Goal: Information Seeking & Learning: Learn about a topic

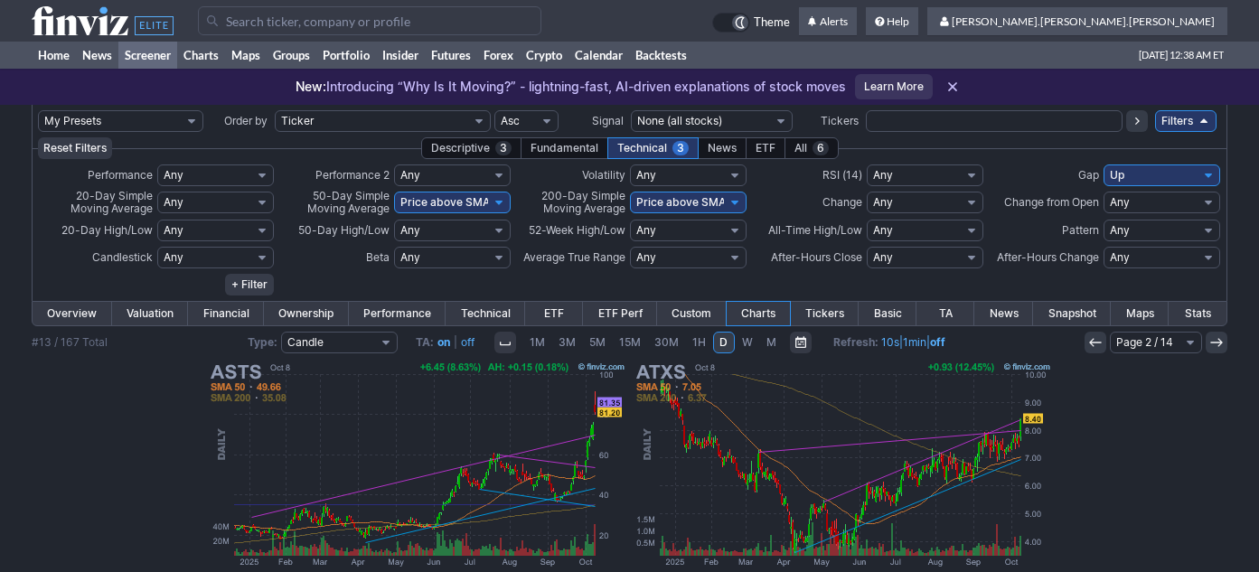
click at [190, 120] on select "My Presets -Save Screen -Edit Screens s: ADR K VOLUME s: Revenue EPS FCF s: int…" at bounding box center [120, 121] width 165 height 22
click at [38, 110] on select "My Presets -Save Screen -Edit Screens s: ADR K VOLUME s: Revenue EPS FCF s: int…" at bounding box center [120, 121] width 165 height 22
select select "My Presets"
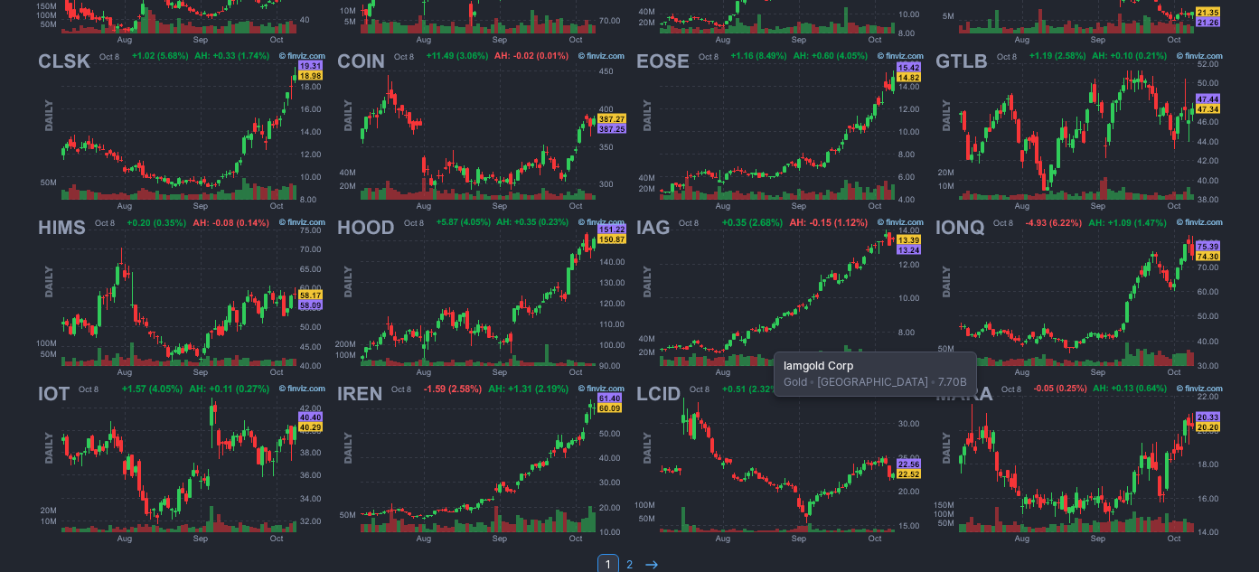
scroll to position [1298, 0]
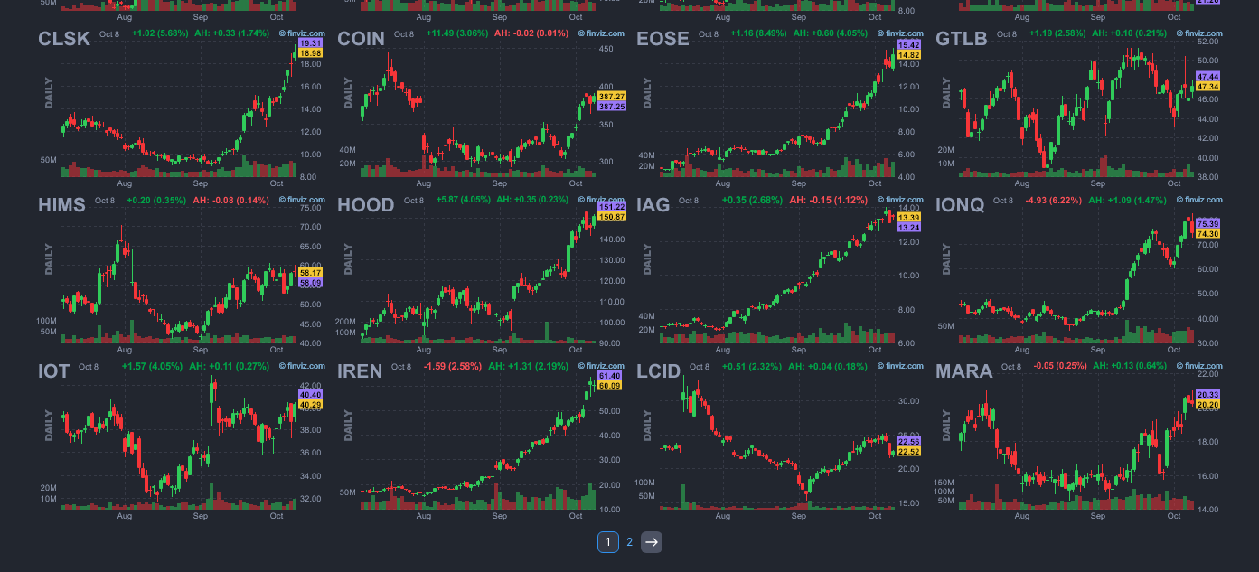
click at [654, 544] on icon at bounding box center [652, 542] width 14 height 14
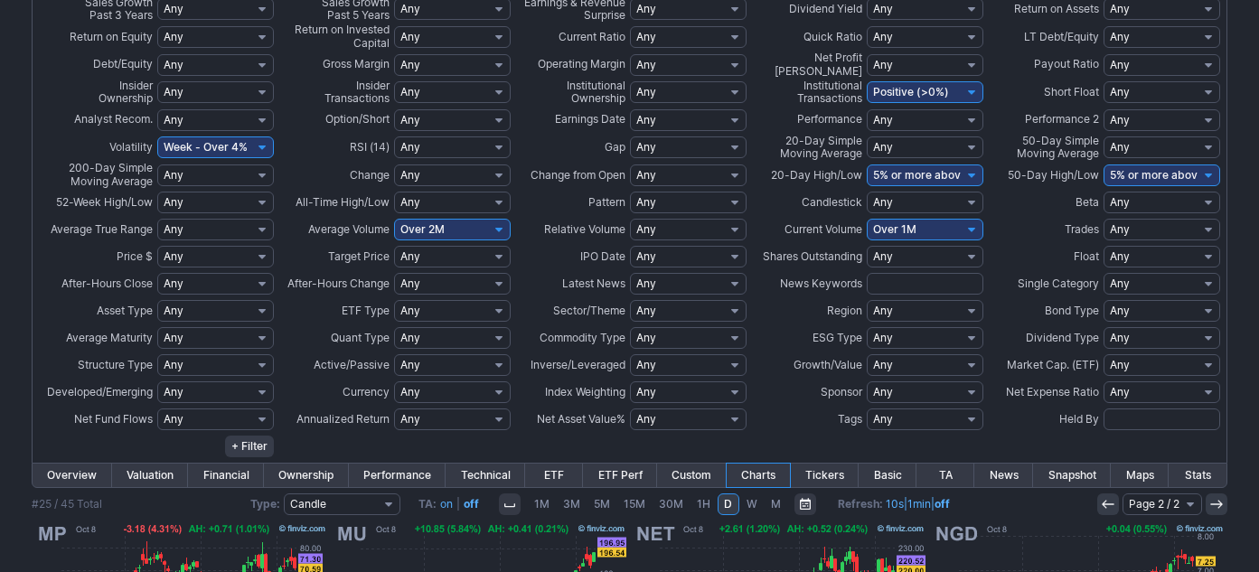
scroll to position [33, 0]
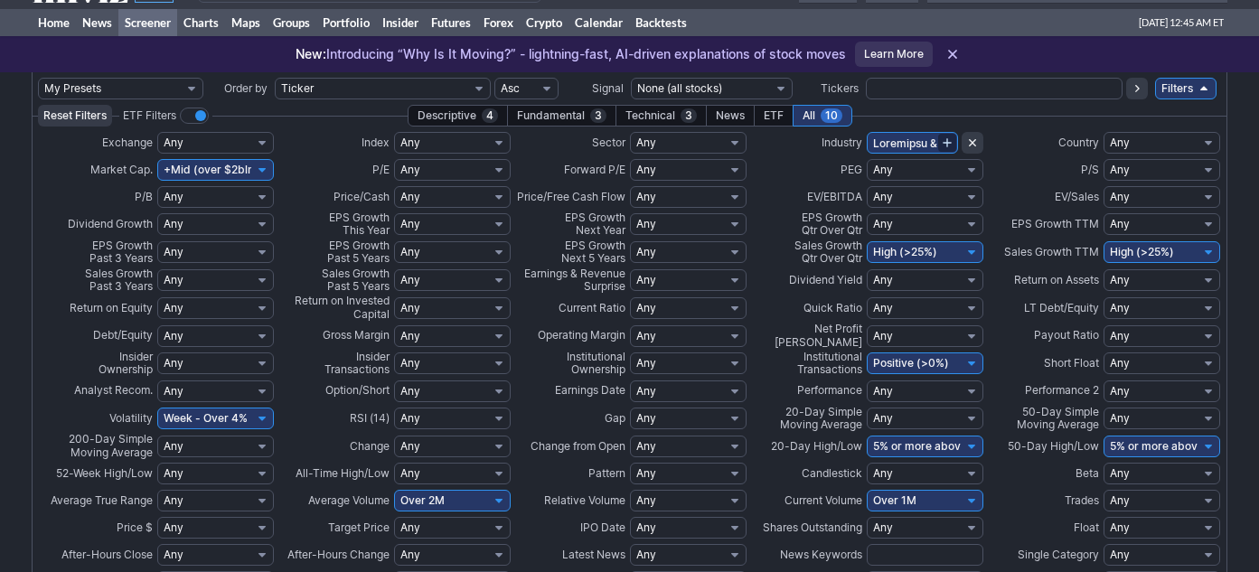
click at [137, 87] on select "My Presets -Save Screen -Edit Screens s: ADR K VOLUME s: Revenue EPS FCF s: int…" at bounding box center [120, 89] width 165 height 22
click at [38, 78] on select "My Presets -Save Screen -Edit Screens s: ADR K VOLUME s: Revenue EPS FCF s: int…" at bounding box center [120, 89] width 165 height 22
select select "My Presets"
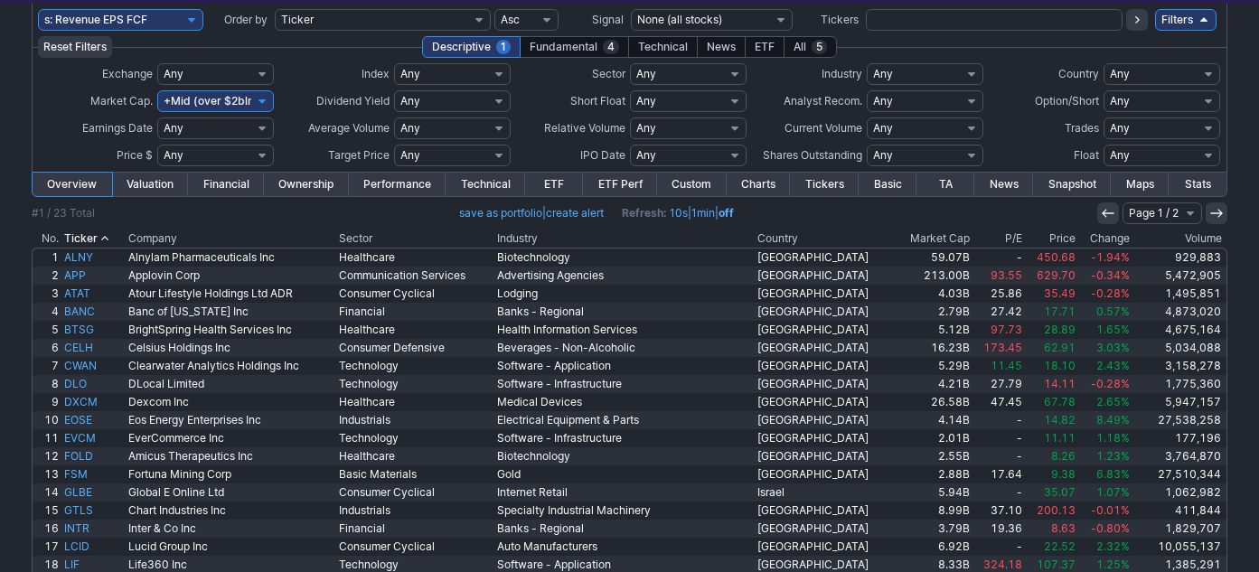
scroll to position [207, 0]
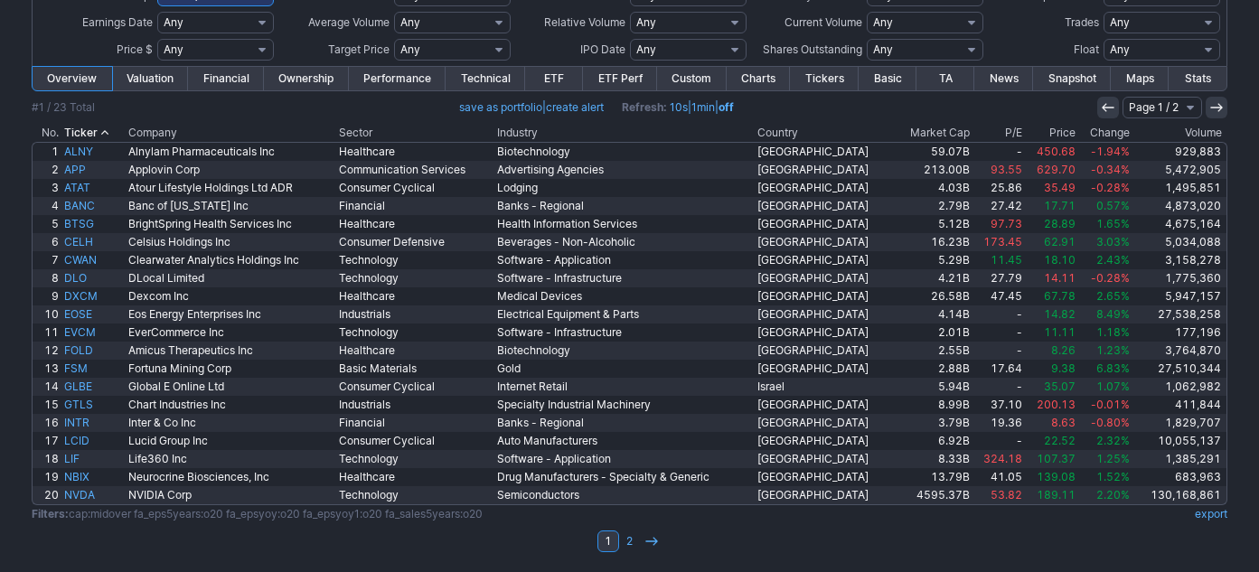
click at [756, 78] on link "Charts" at bounding box center [759, 79] width 64 height 24
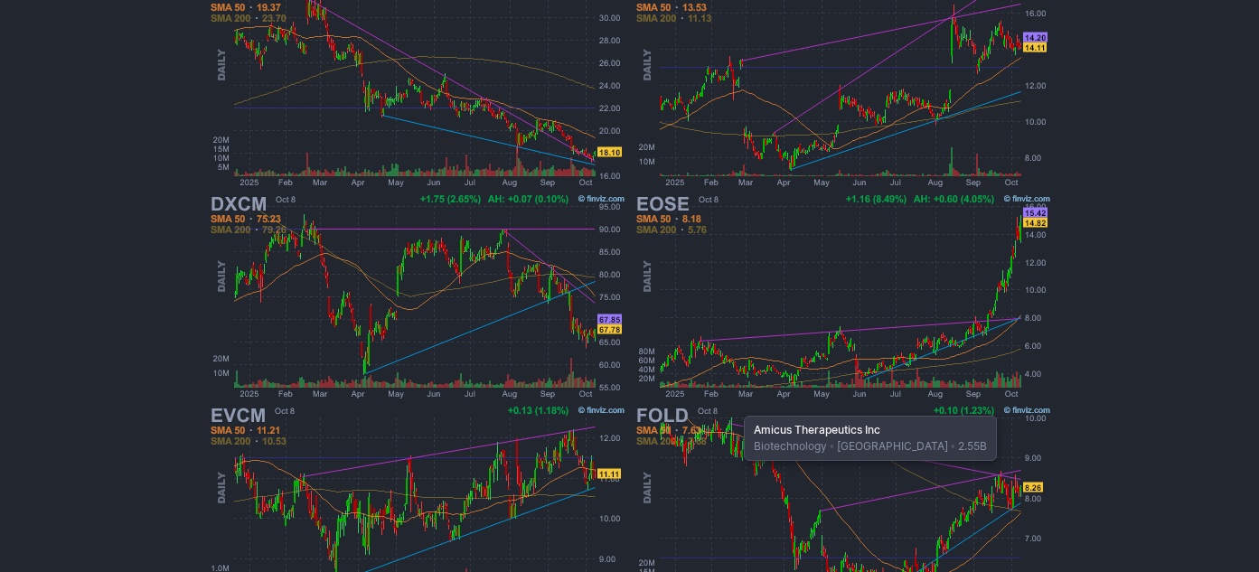
scroll to position [1077, 0]
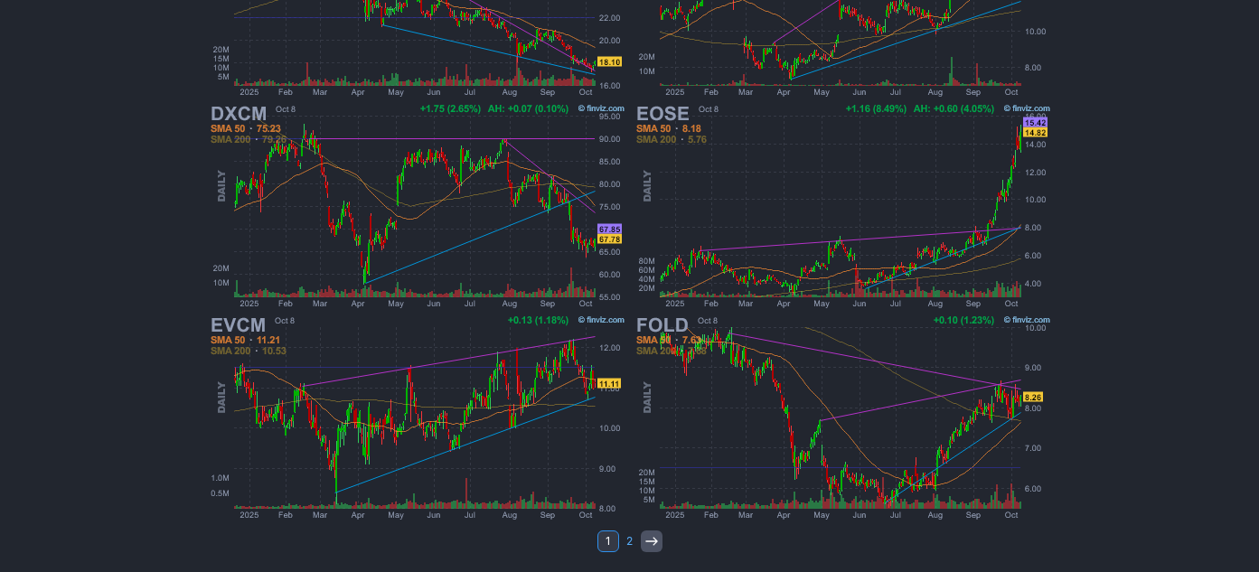
click at [650, 542] on use at bounding box center [652, 541] width 12 height 8
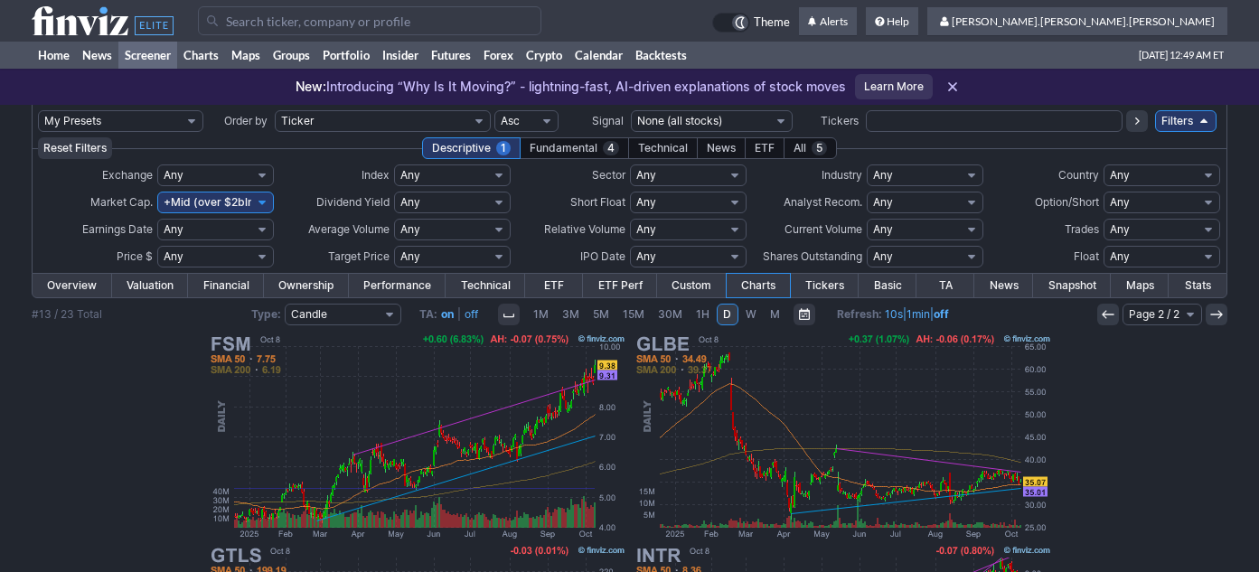
click at [191, 119] on select "My Presets -Save Screen -Edit Screens s: ADR K VOLUME s: Revenue EPS FCF s: int…" at bounding box center [120, 121] width 165 height 22
click at [38, 110] on select "My Presets -Save Screen -Edit Screens s: ADR K VOLUME s: Revenue EPS FCF s: int…" at bounding box center [120, 121] width 165 height 22
select select "My Presets"
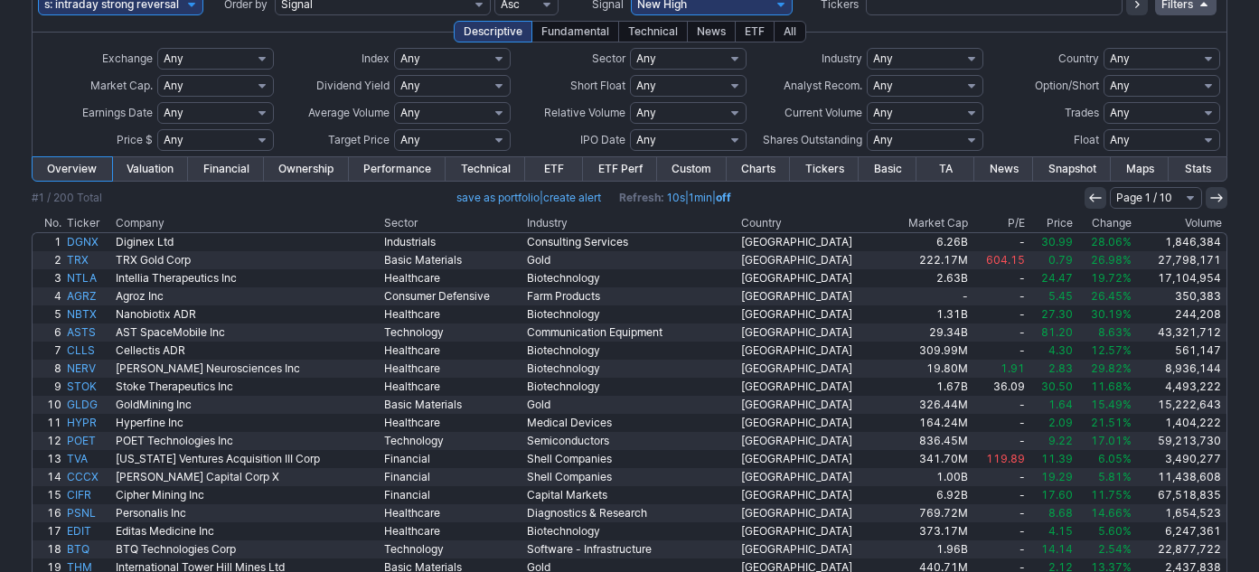
scroll to position [26, 0]
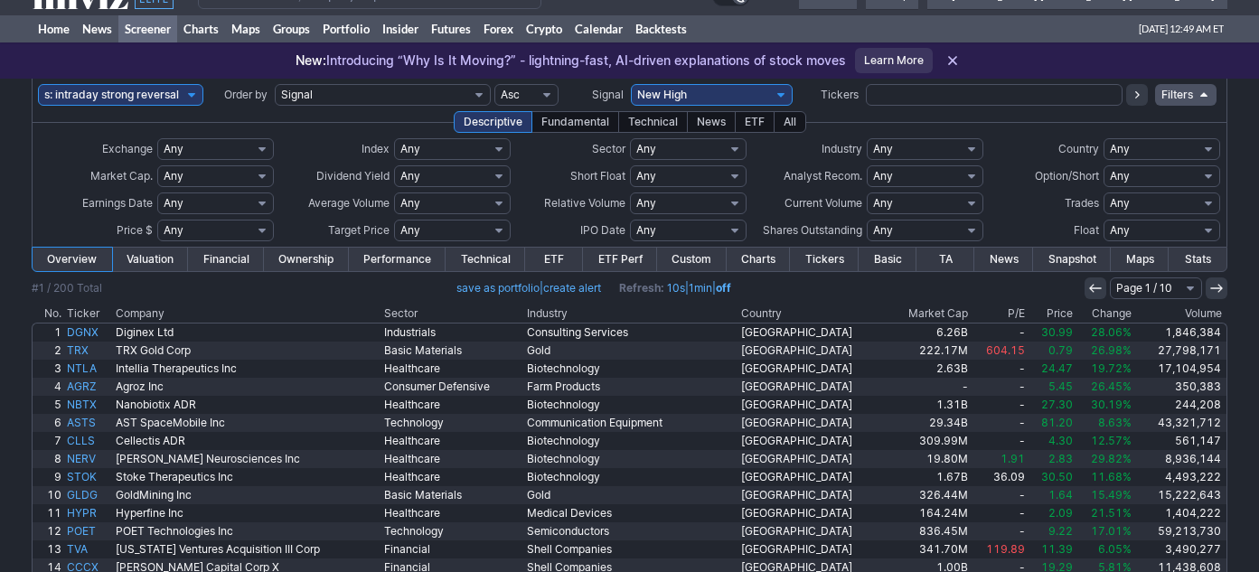
click at [1101, 314] on th "Change" at bounding box center [1105, 314] width 59 height 18
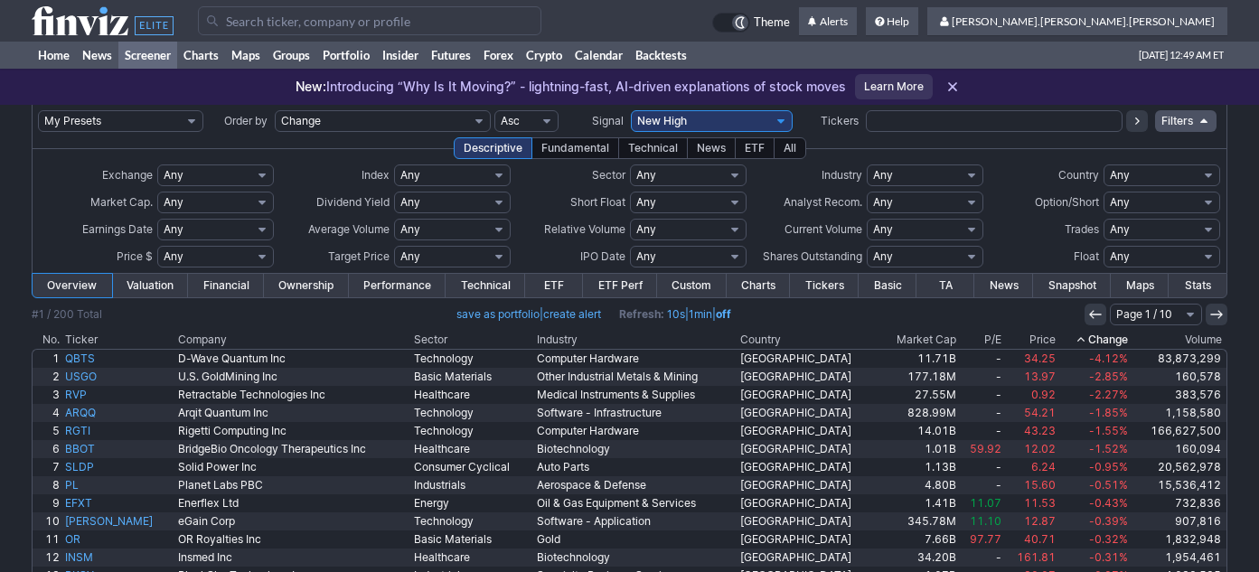
click at [1101, 340] on th "Change" at bounding box center [1095, 340] width 72 height 18
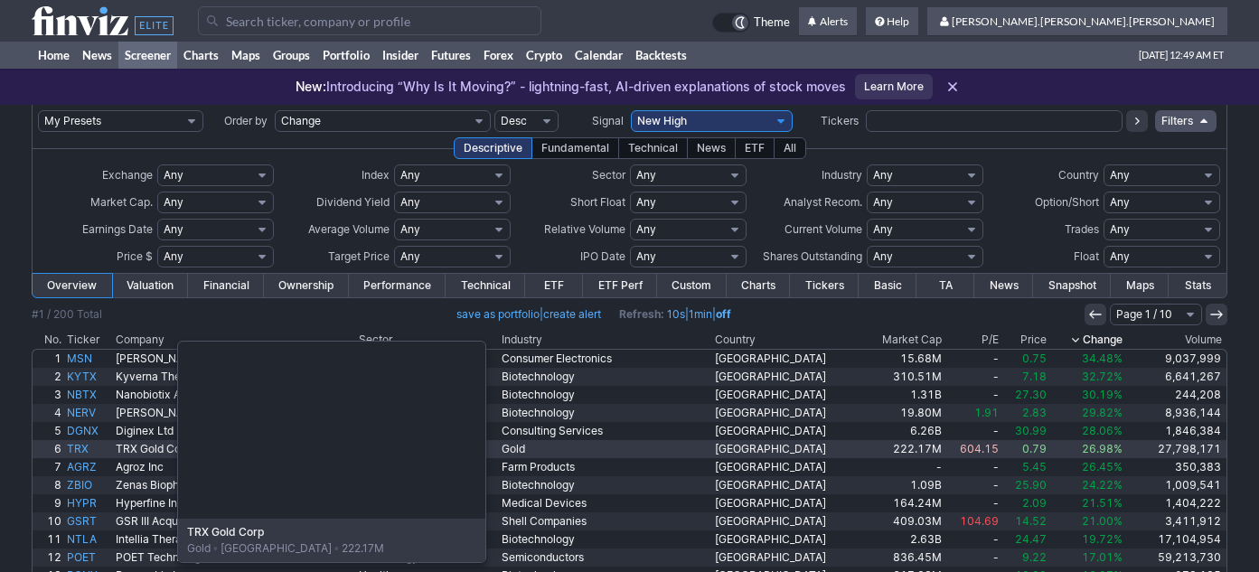
scroll to position [207, 0]
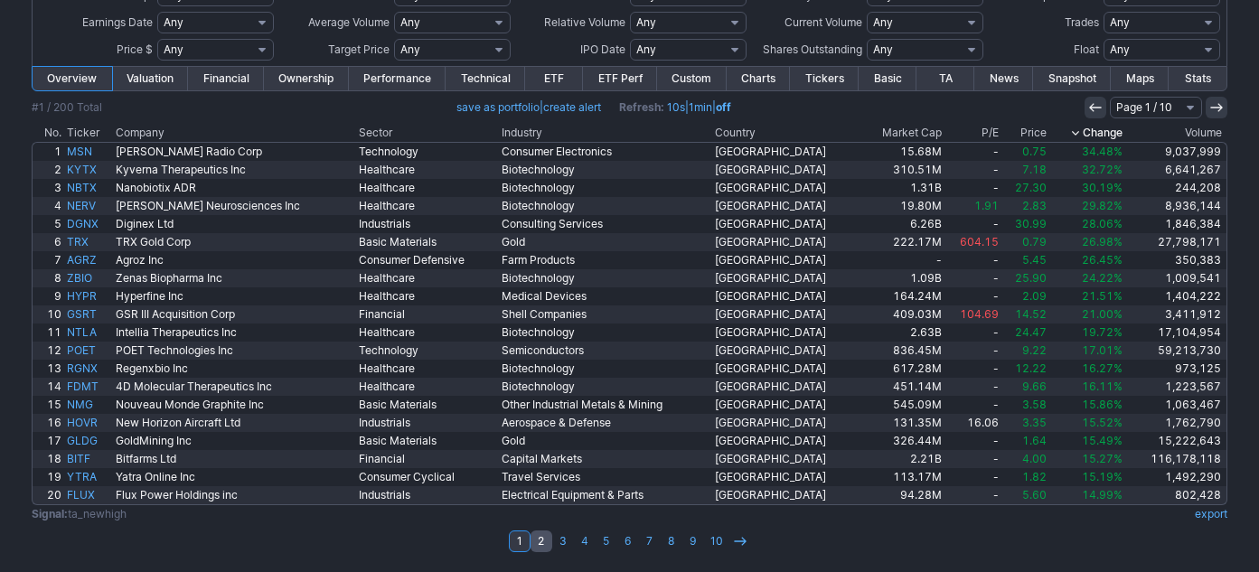
click at [543, 538] on link "2" at bounding box center [542, 542] width 22 height 22
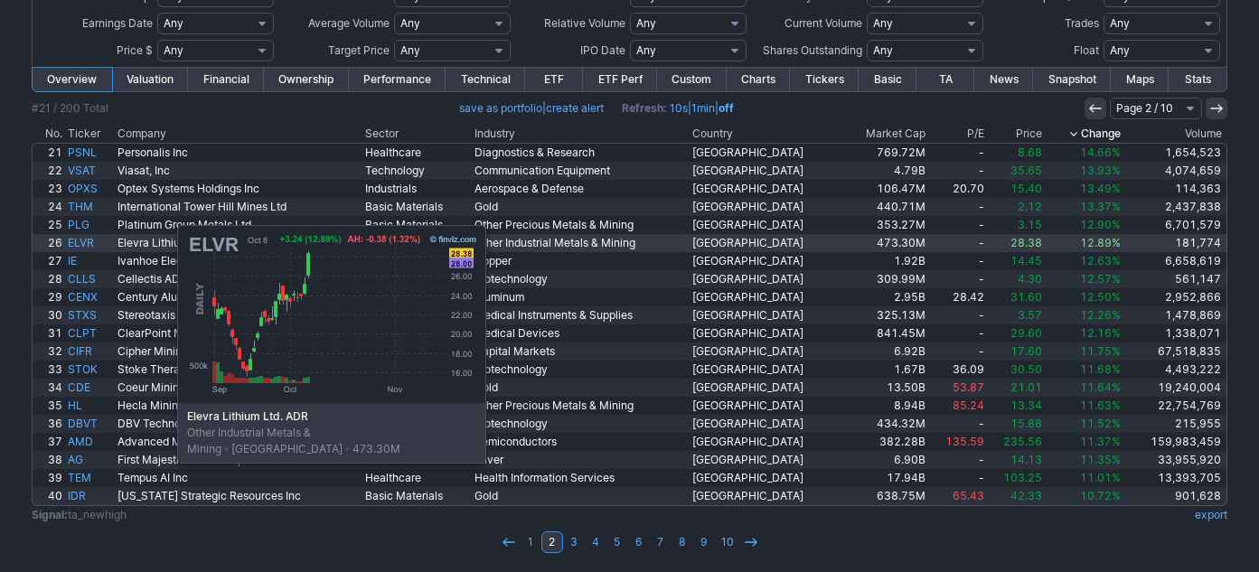
scroll to position [207, 0]
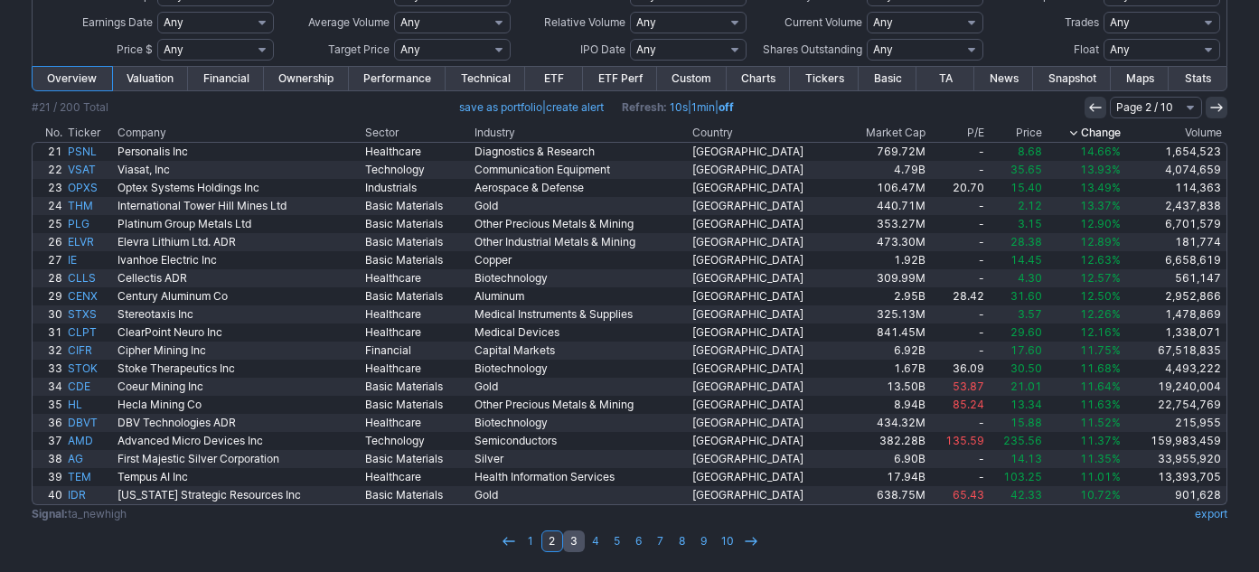
click at [574, 539] on link "3" at bounding box center [574, 542] width 22 height 22
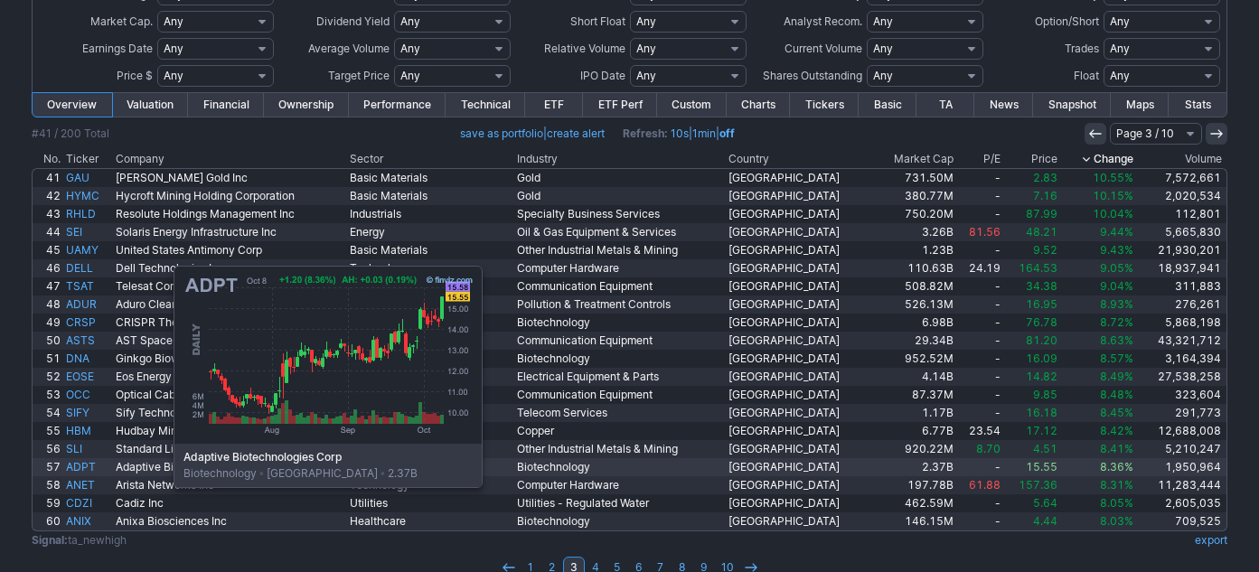
scroll to position [207, 0]
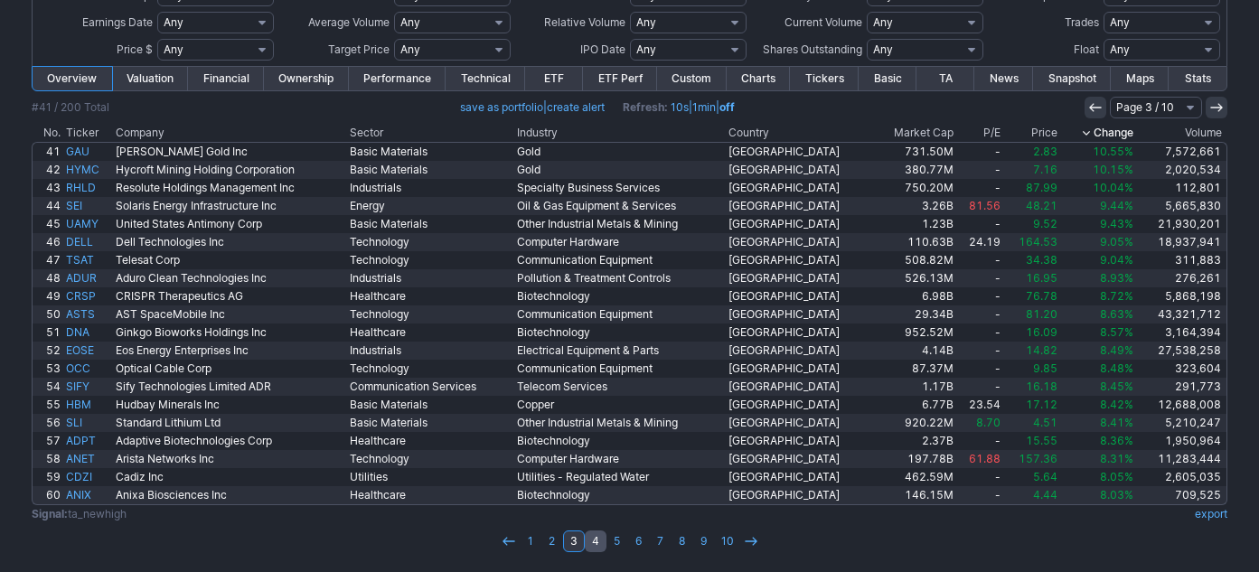
click at [588, 538] on link "4" at bounding box center [596, 542] width 22 height 22
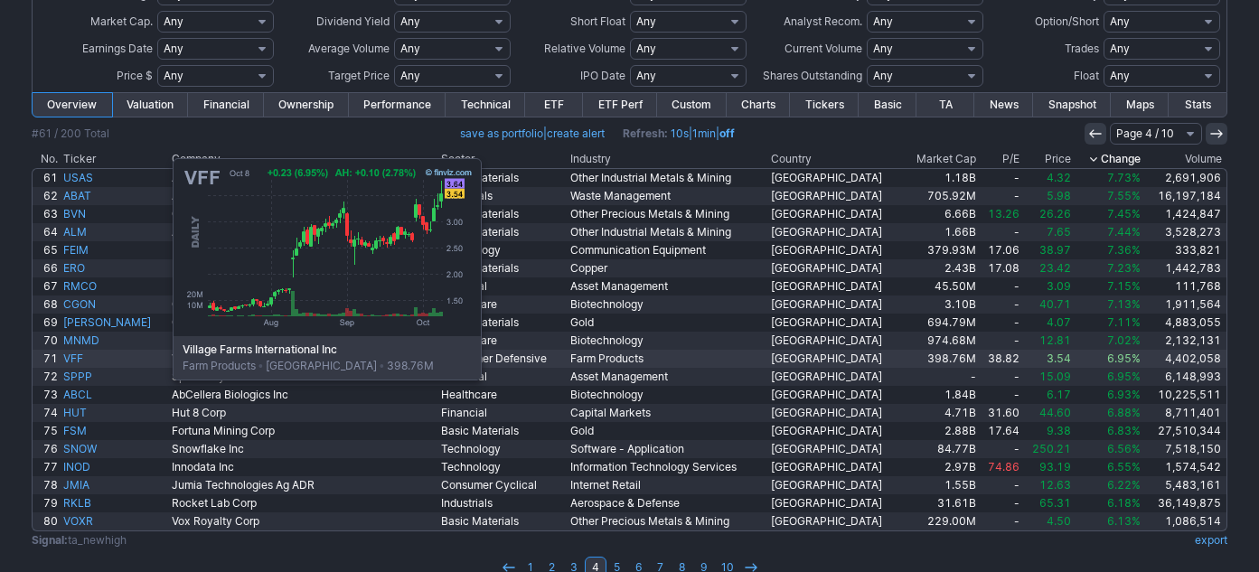
scroll to position [207, 0]
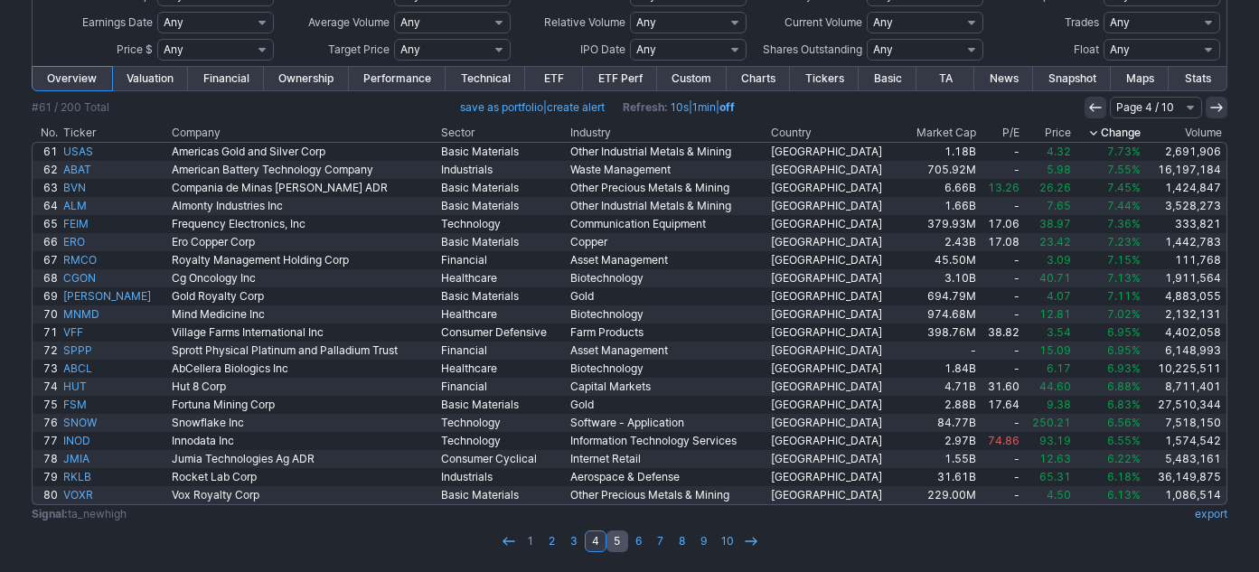
click at [618, 543] on link "5" at bounding box center [618, 542] width 22 height 22
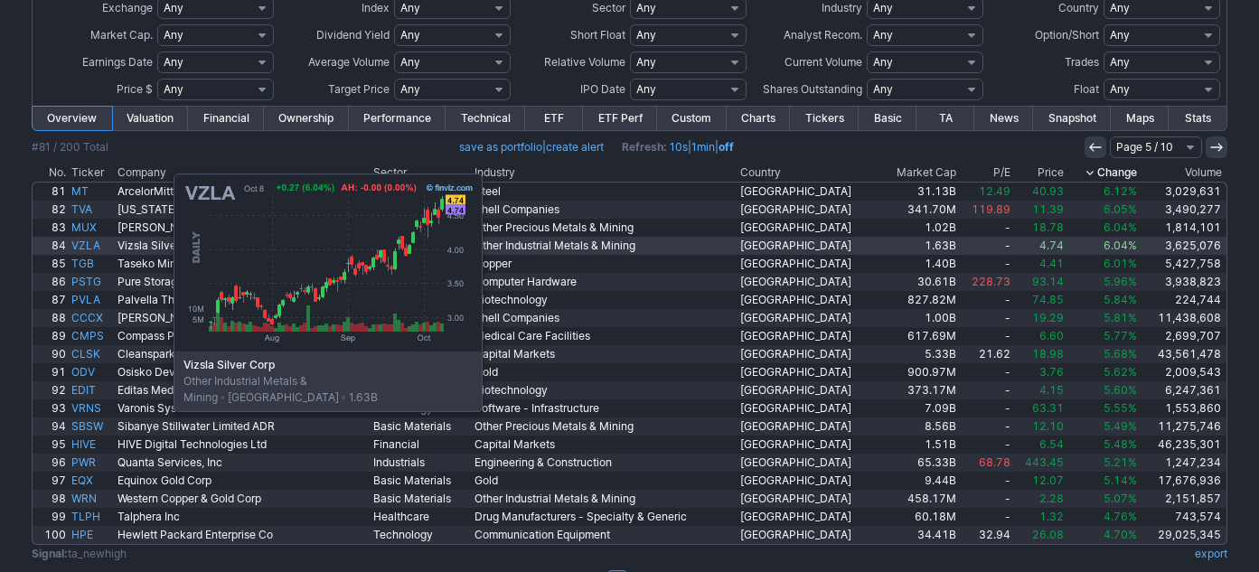
scroll to position [207, 0]
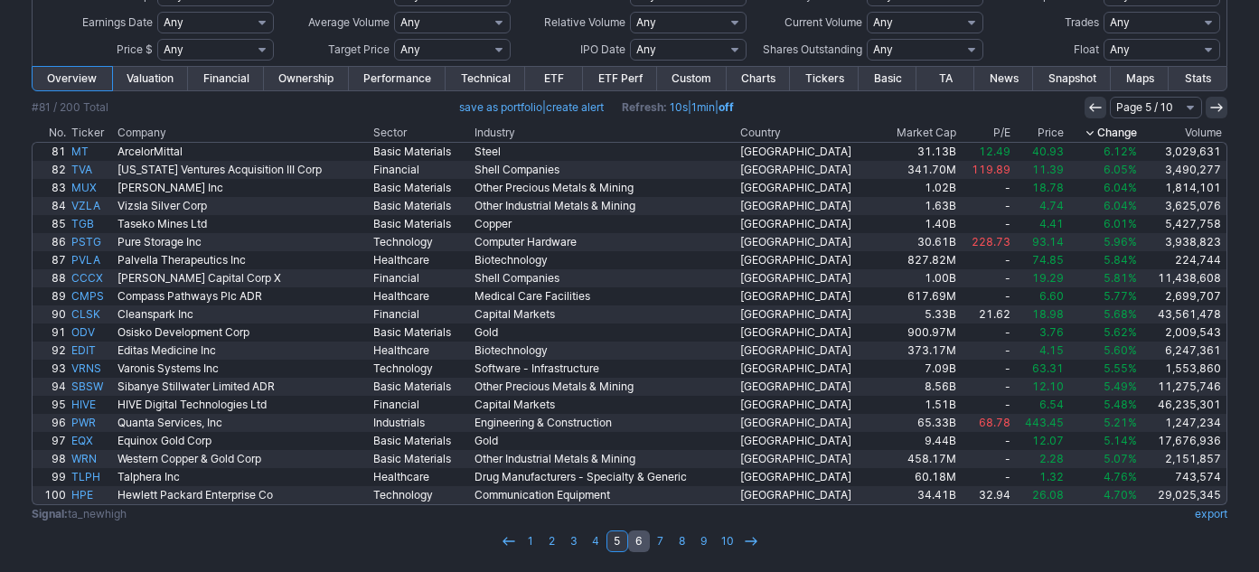
click at [638, 541] on link "6" at bounding box center [639, 542] width 22 height 22
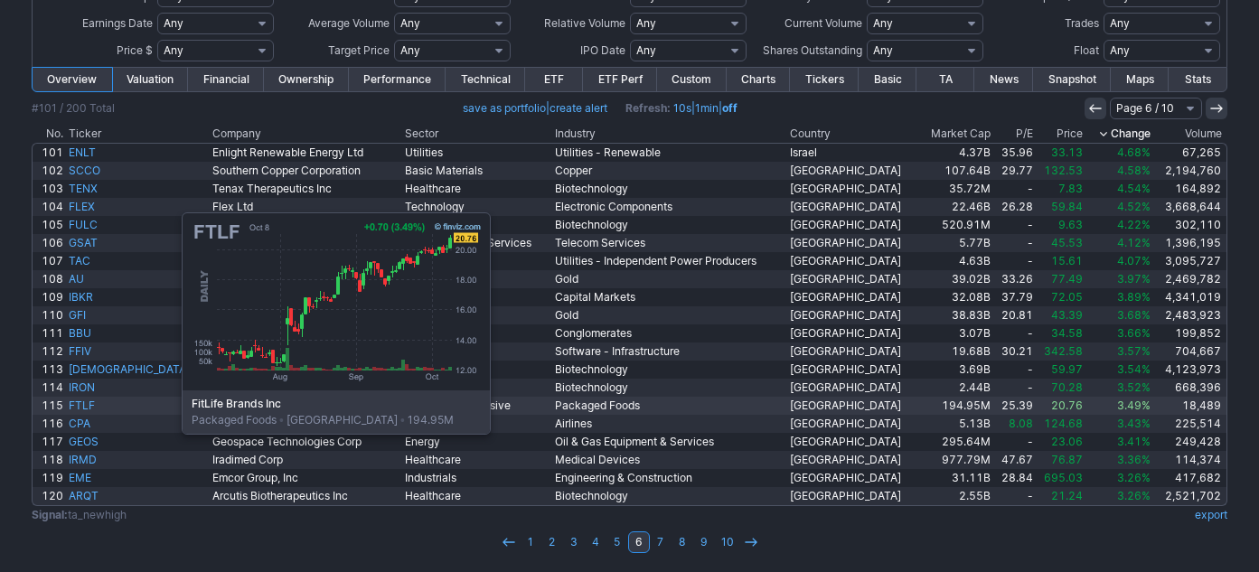
scroll to position [207, 0]
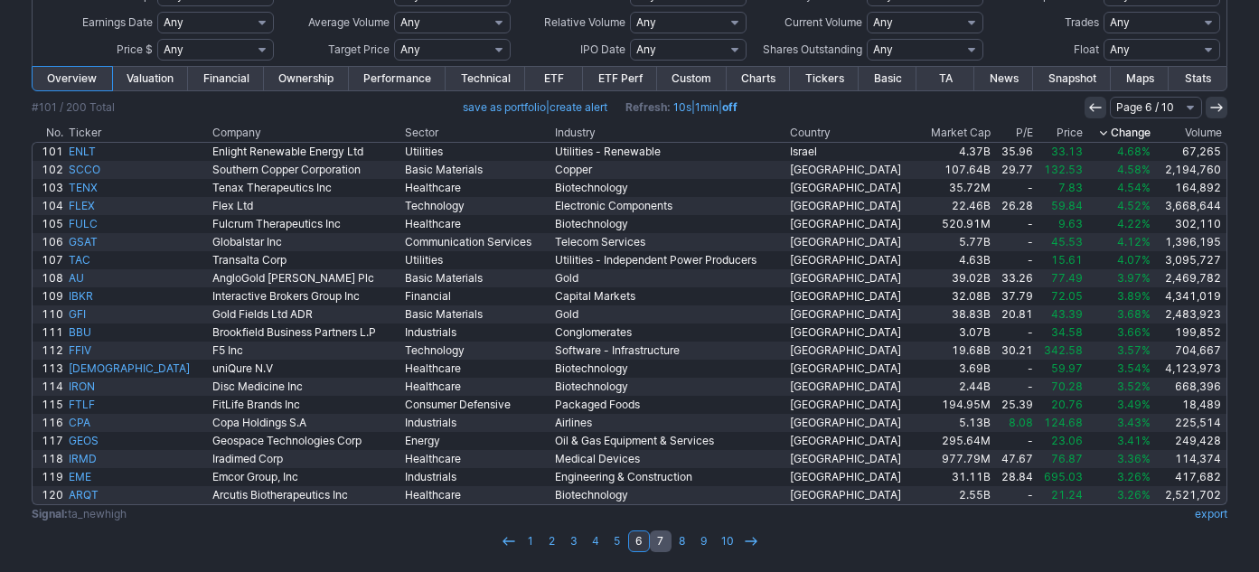
click at [661, 534] on link "7" at bounding box center [661, 542] width 22 height 22
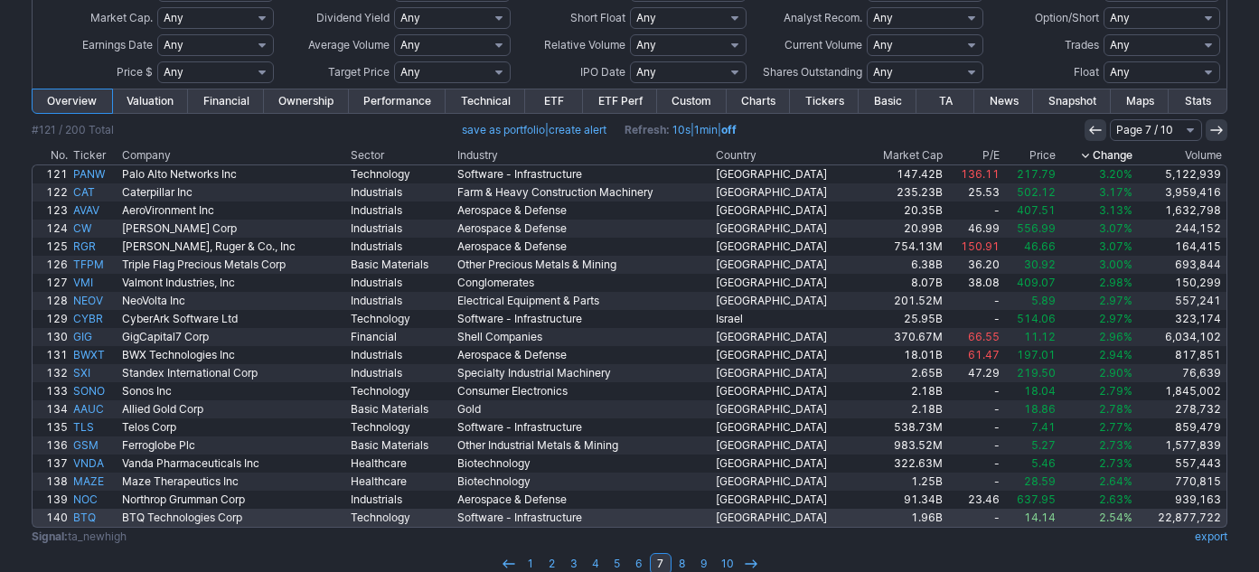
scroll to position [207, 0]
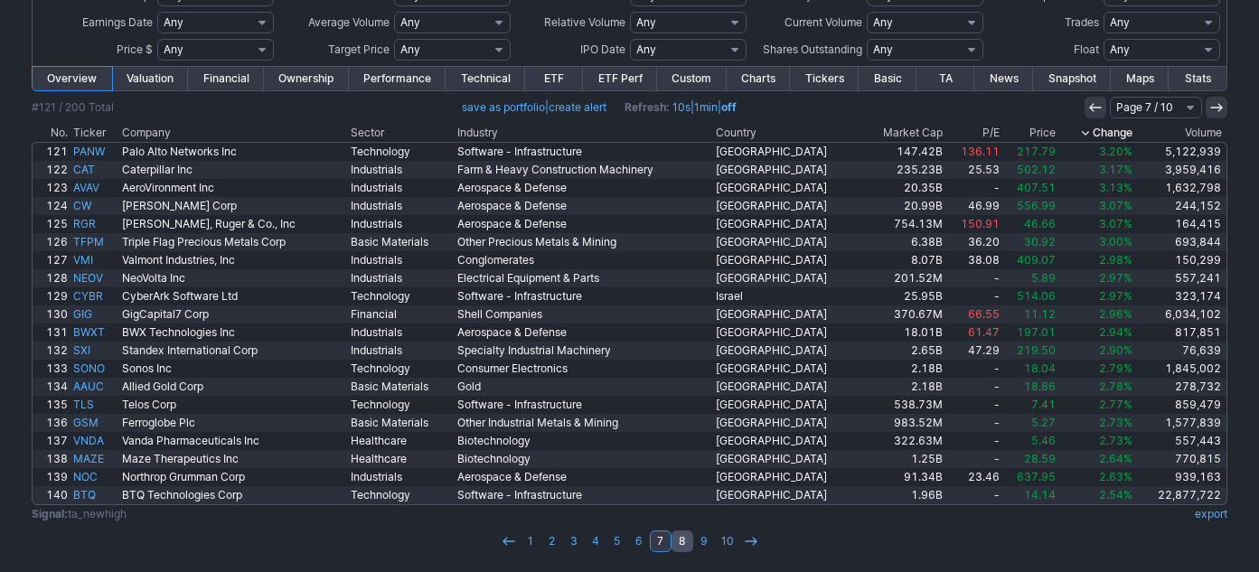
click at [679, 535] on link "8" at bounding box center [683, 542] width 22 height 22
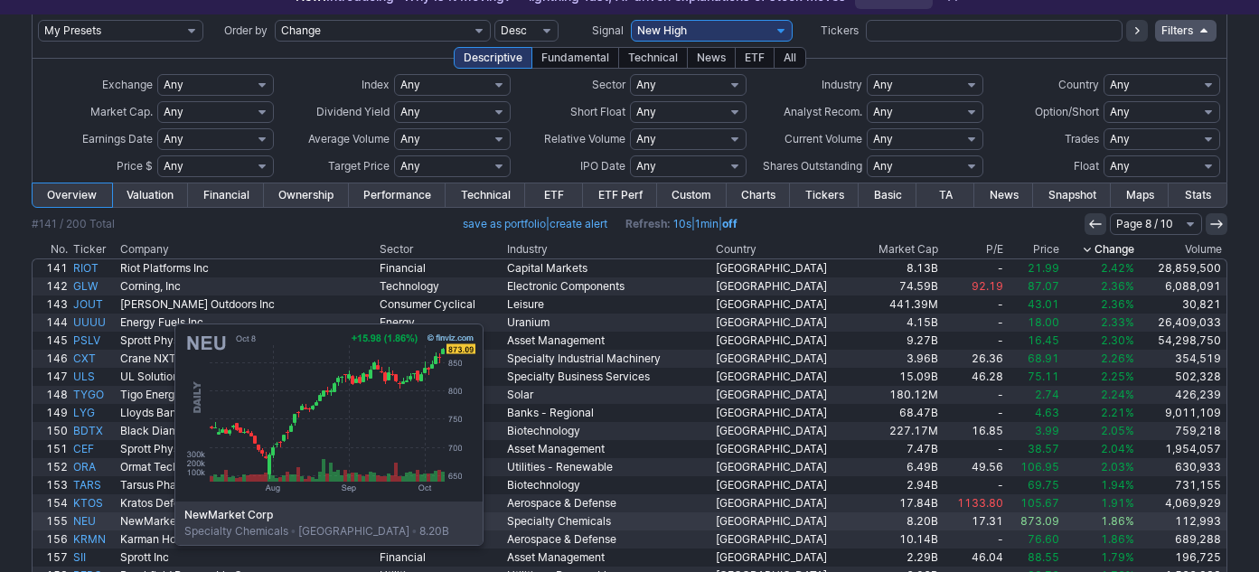
scroll to position [207, 0]
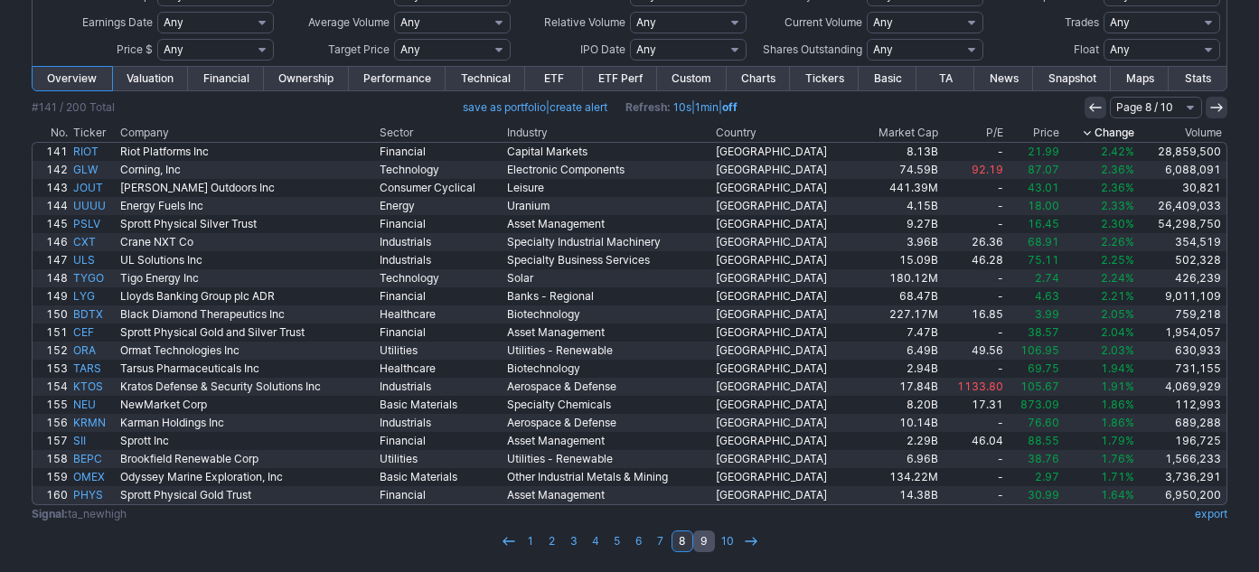
click at [703, 533] on link "9" at bounding box center [704, 542] width 22 height 22
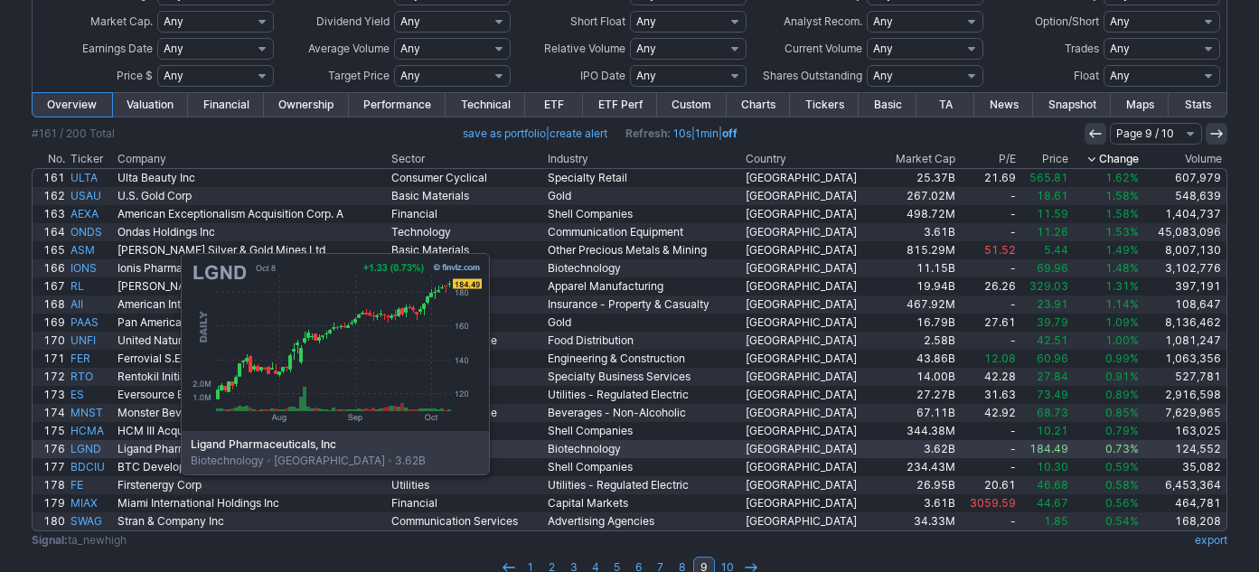
scroll to position [207, 0]
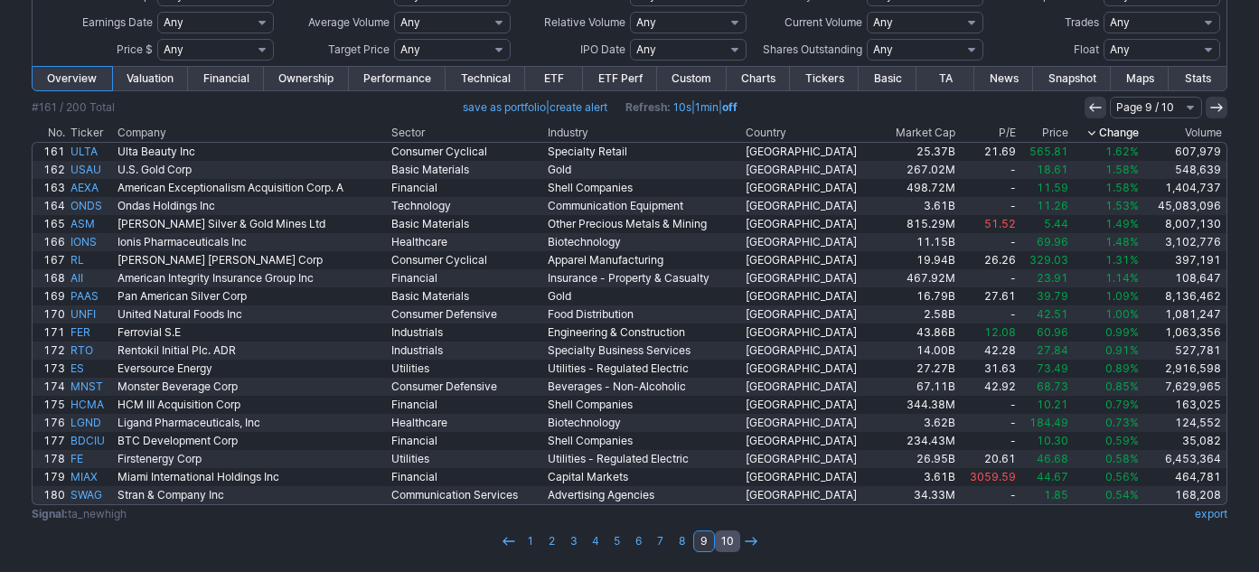
click at [720, 539] on link "10" at bounding box center [727, 542] width 25 height 22
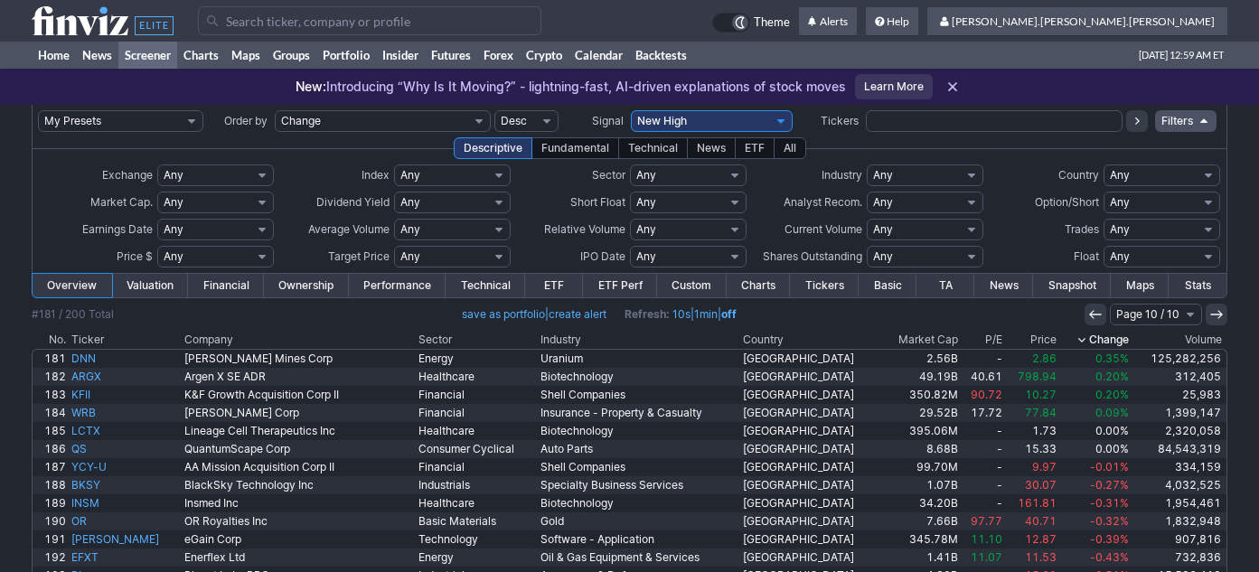
click at [174, 120] on select "My Presets -Save Screen -Edit Screens s: ADR K VOLUME s: Revenue EPS FCF s: int…" at bounding box center [120, 121] width 165 height 22
click at [38, 110] on select "My Presets -Save Screen -Edit Screens s: ADR K VOLUME s: Revenue EPS FCF s: int…" at bounding box center [120, 121] width 165 height 22
select select "My Presets"
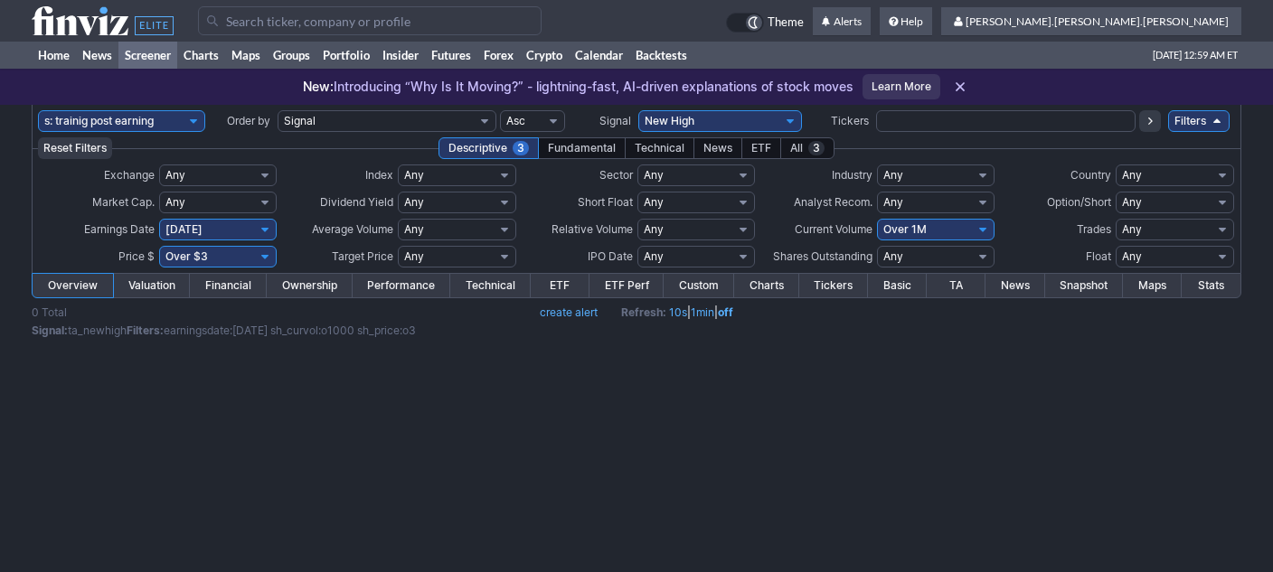
click at [176, 118] on select "My Presets -Save Screen -Edit Screens s: ADR K VOLUME s: Revenue EPS FCF s: int…" at bounding box center [121, 121] width 167 height 22
click at [38, 110] on select "My Presets -Save Screen -Edit Screens s: ADR K VOLUME s: Revenue EPS FCF s: int…" at bounding box center [121, 121] width 167 height 22
select select "My Presets"
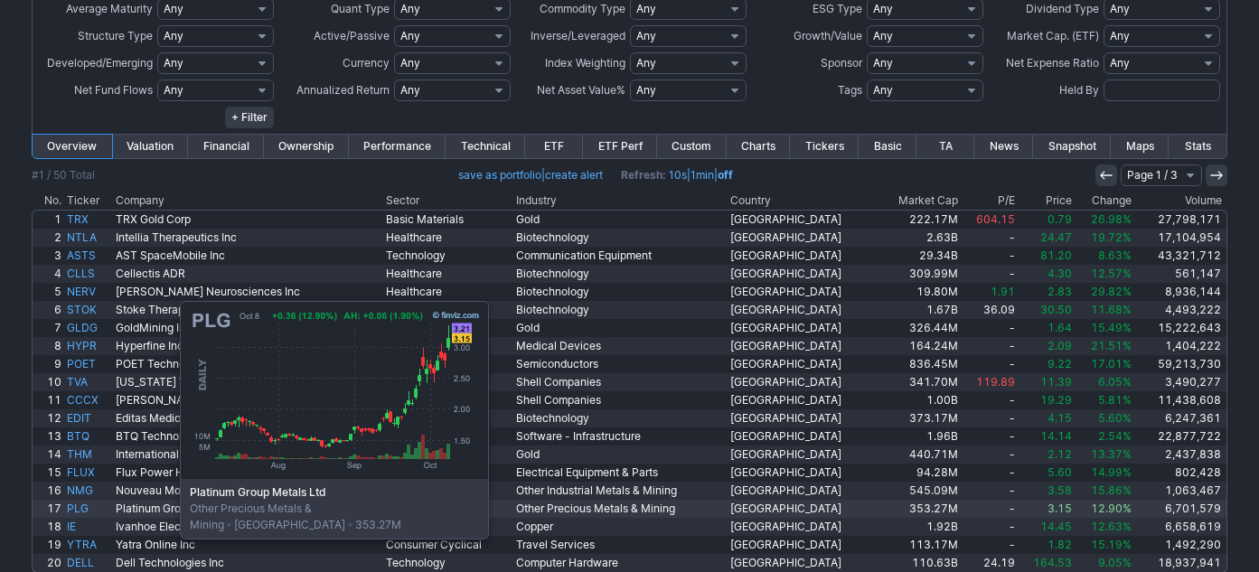
scroll to position [700, 0]
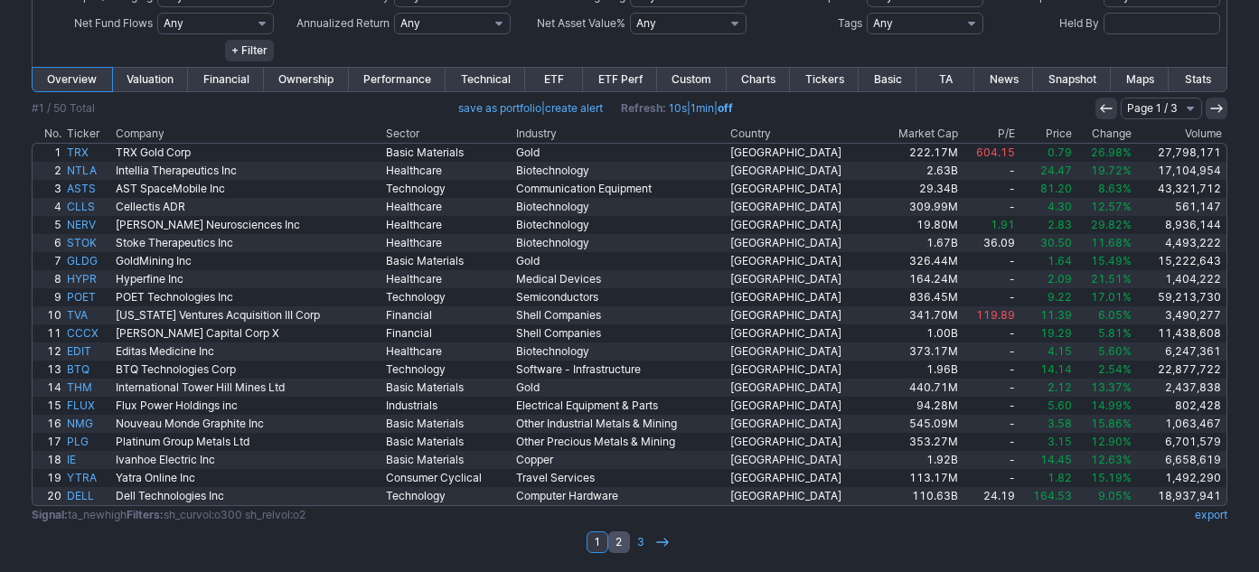
click at [618, 546] on link "2" at bounding box center [619, 543] width 22 height 22
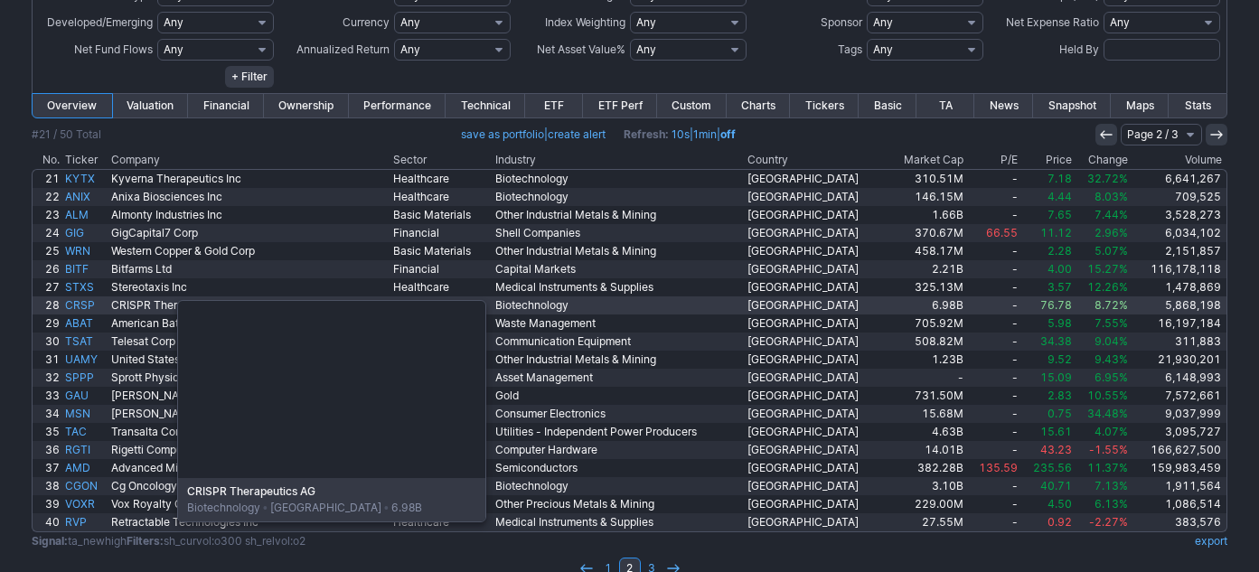
scroll to position [700, 0]
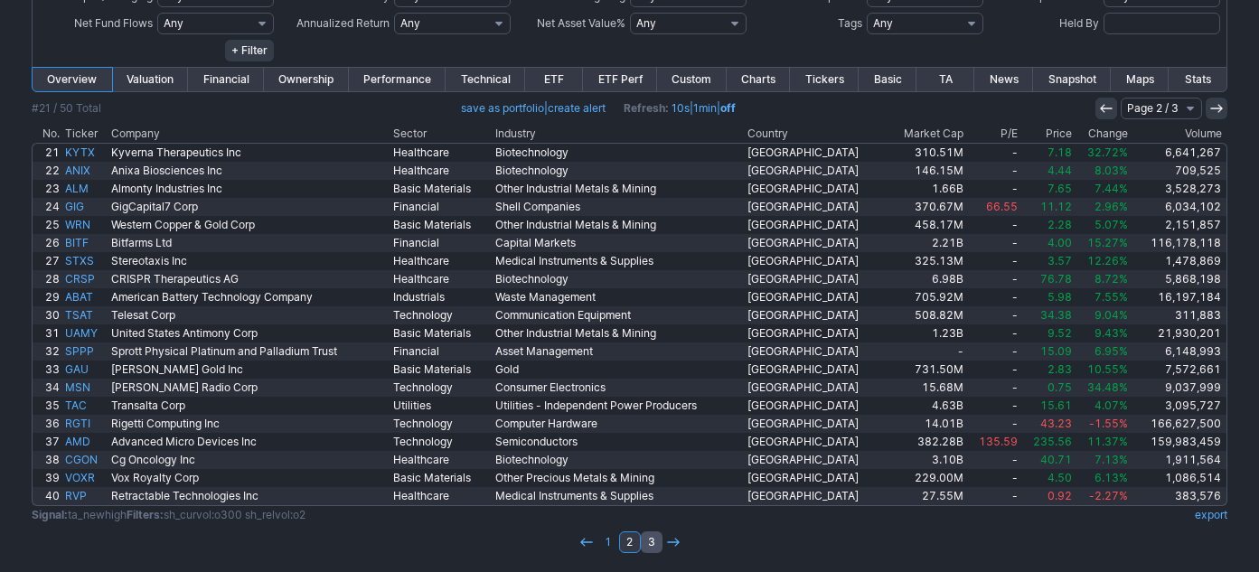
click at [658, 544] on link "3" at bounding box center [652, 543] width 22 height 22
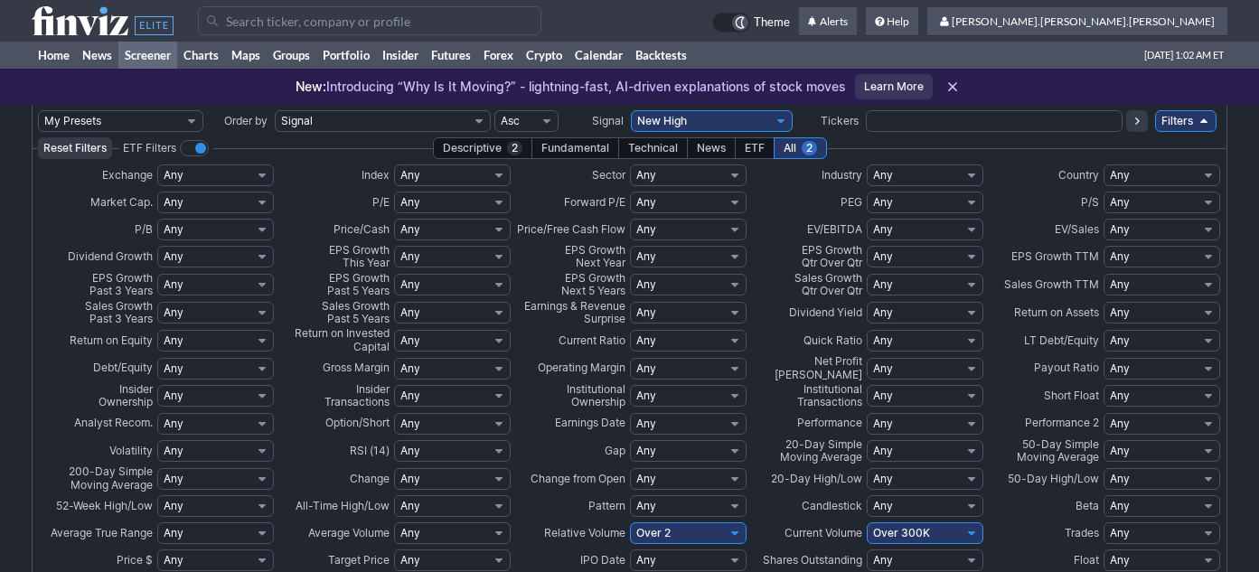
click at [162, 116] on select "My Presets -Save Screen -Edit Screens s: ADR K VOLUME s: Revenue EPS FCF s: int…" at bounding box center [120, 121] width 165 height 22
click at [38, 110] on select "My Presets -Save Screen -Edit Screens s: ADR K VOLUME s: Revenue EPS FCF s: int…" at bounding box center [120, 121] width 165 height 22
select select "My Presets"
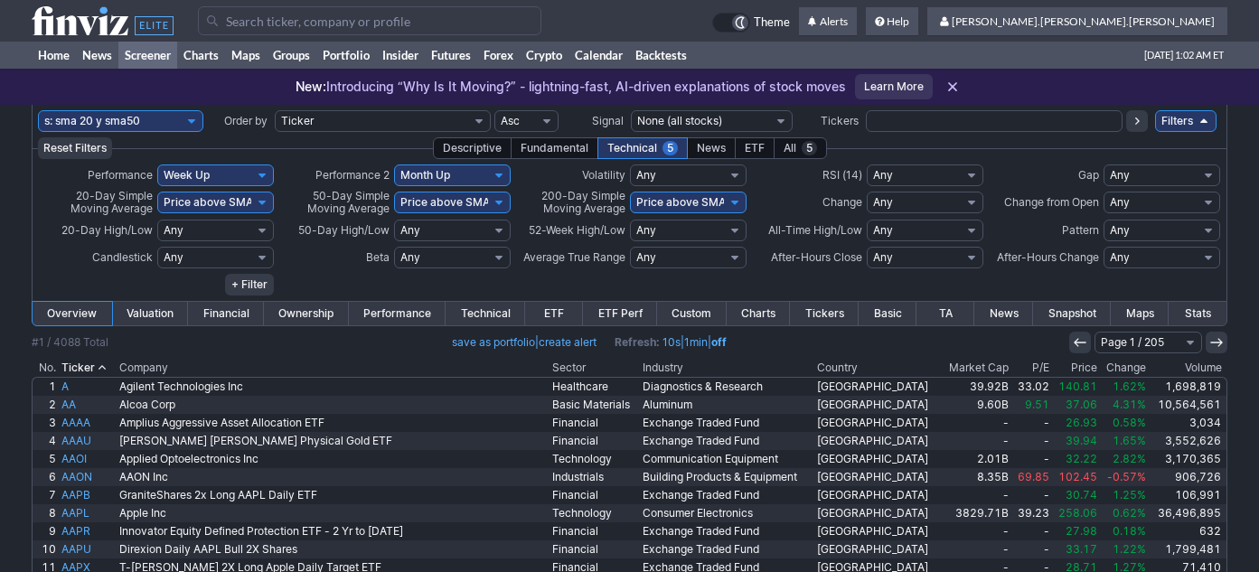
click at [1108, 365] on th "Change" at bounding box center [1124, 368] width 49 height 18
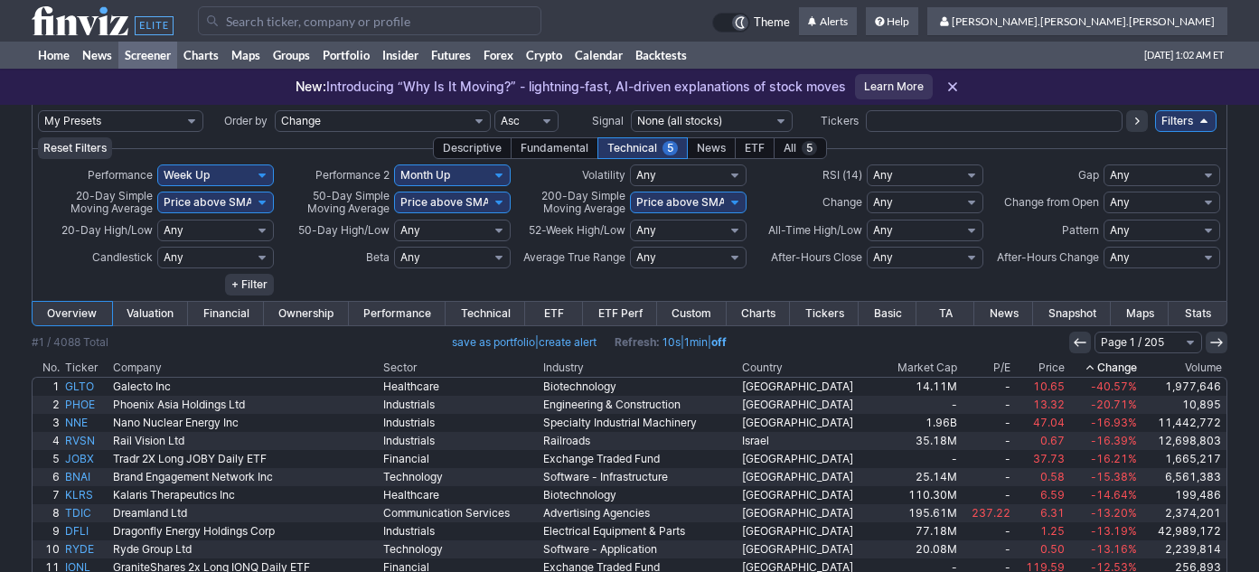
click at [1110, 374] on th "Change" at bounding box center [1104, 368] width 72 height 18
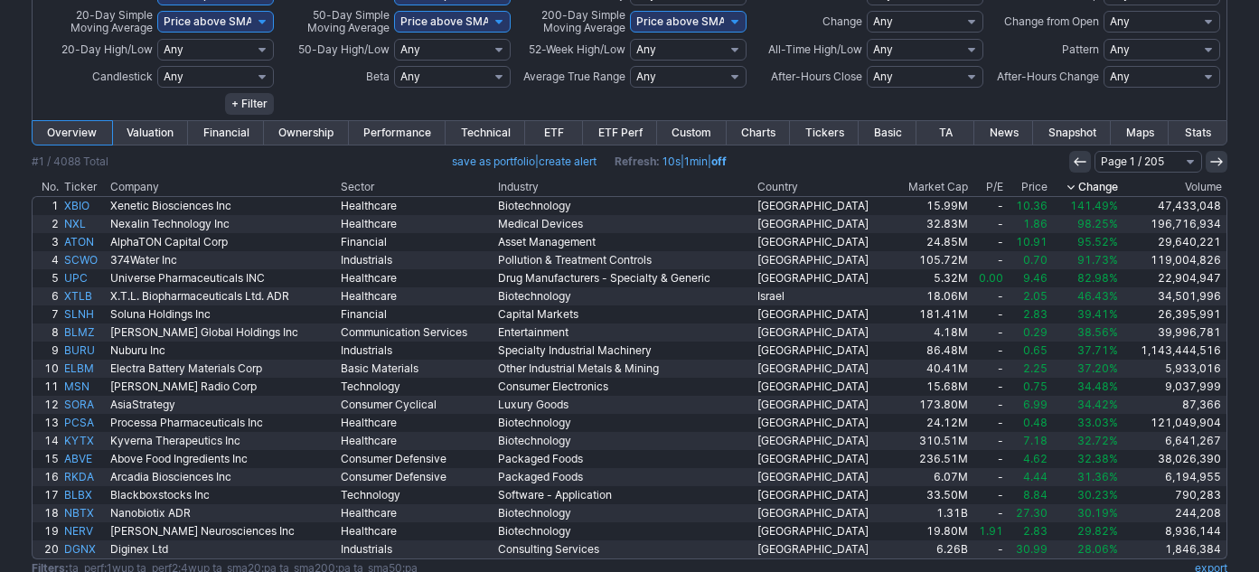
click at [770, 134] on link "Charts" at bounding box center [759, 133] width 64 height 24
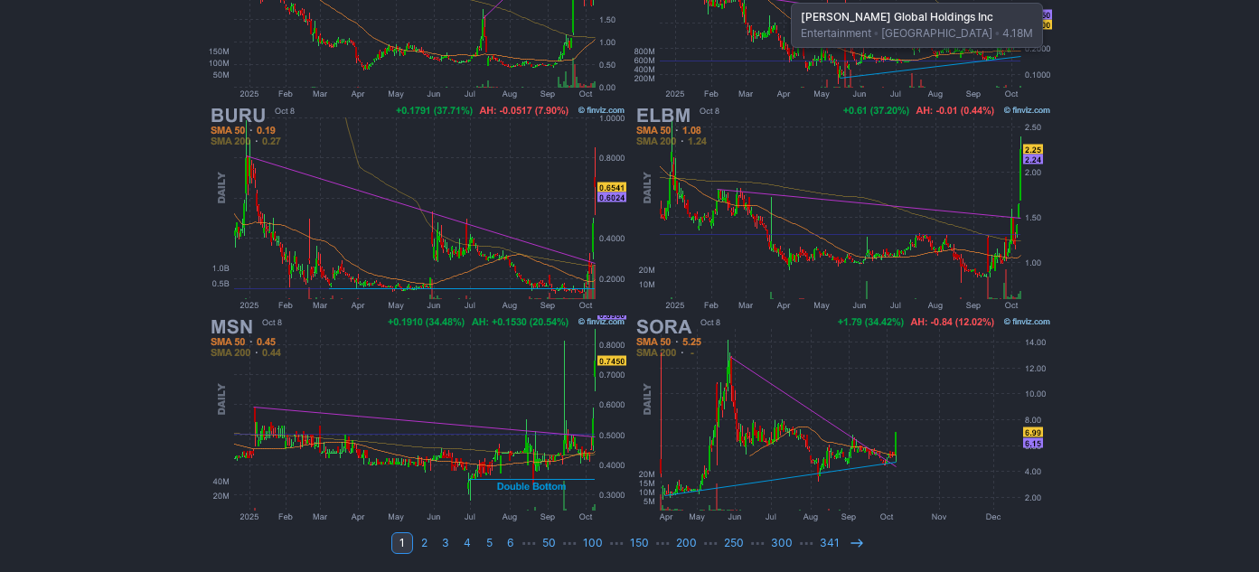
scroll to position [1105, 0]
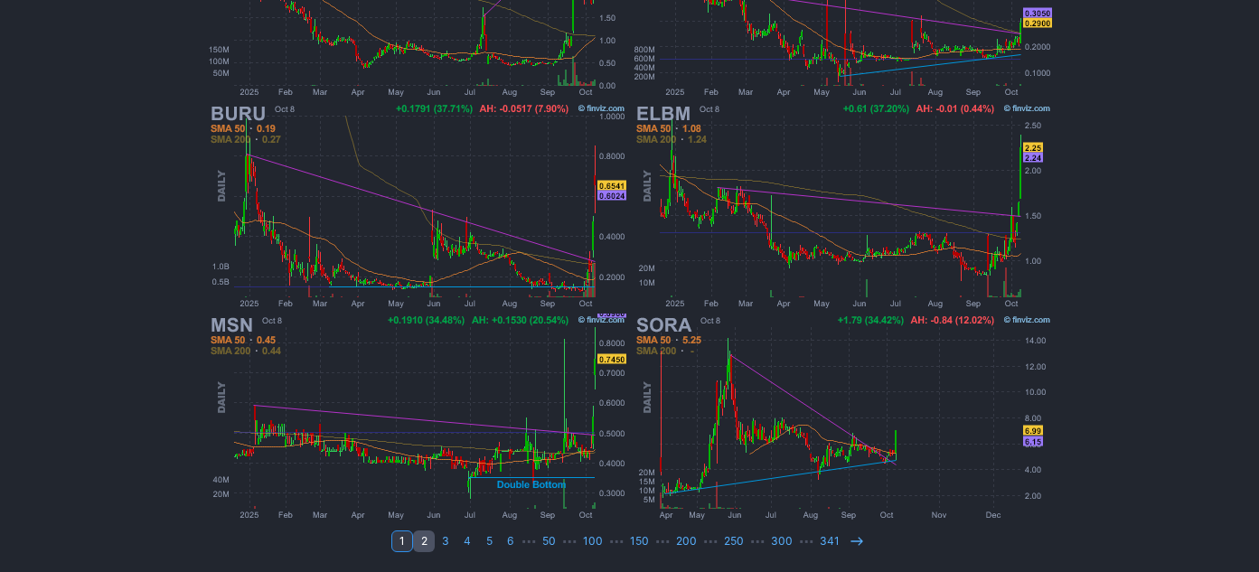
click at [426, 542] on link "2" at bounding box center [424, 542] width 22 height 22
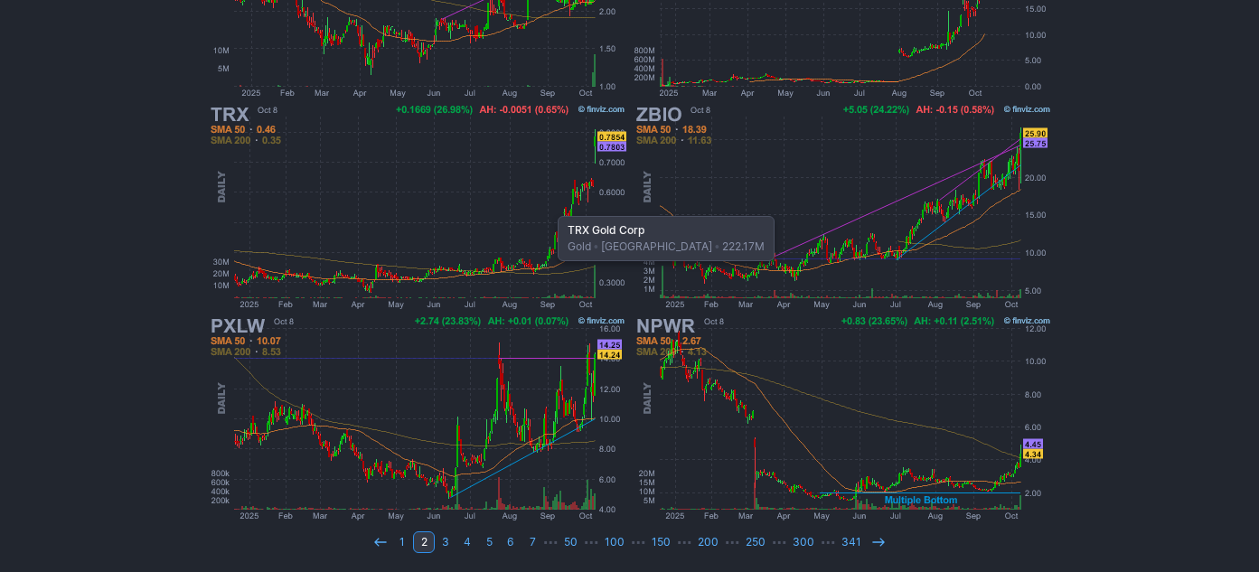
scroll to position [1105, 0]
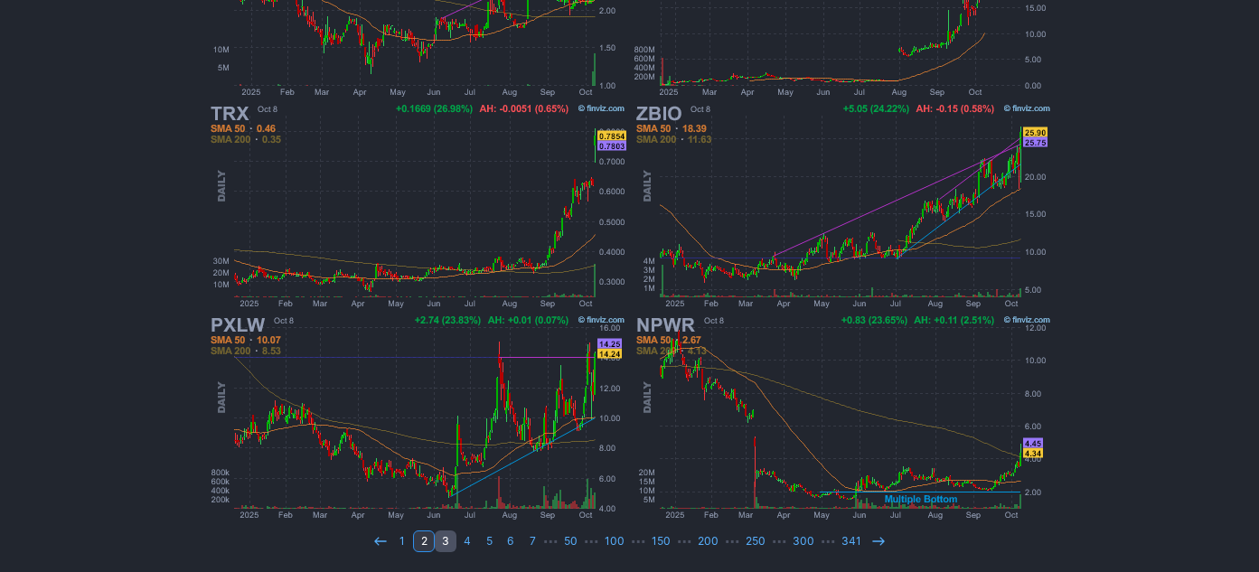
click at [455, 544] on link "3" at bounding box center [446, 542] width 22 height 22
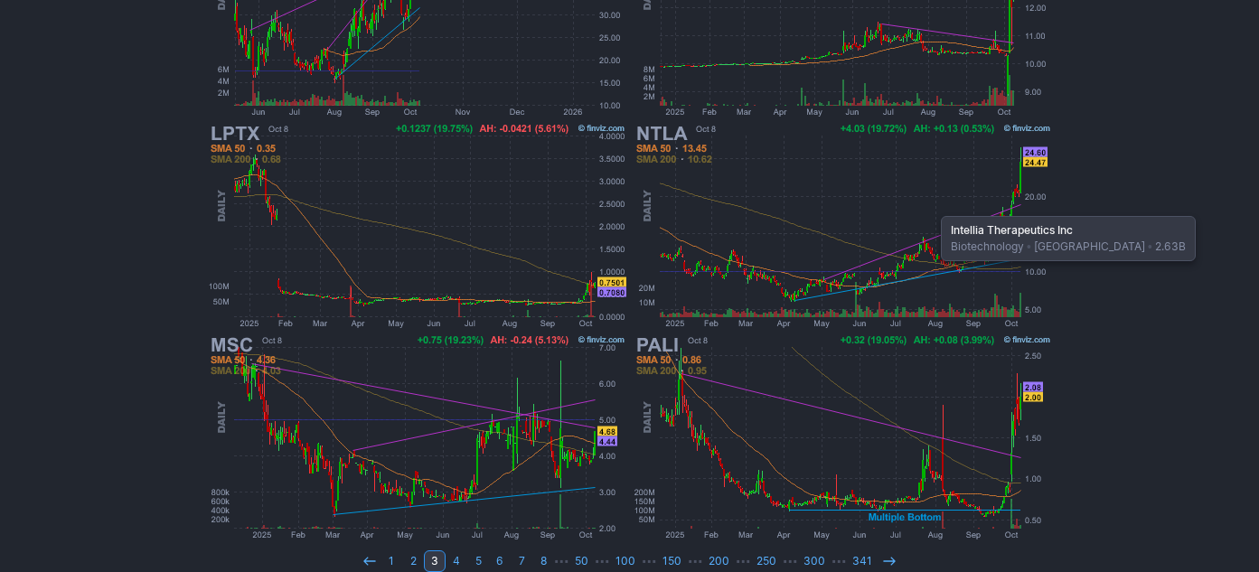
scroll to position [1105, 0]
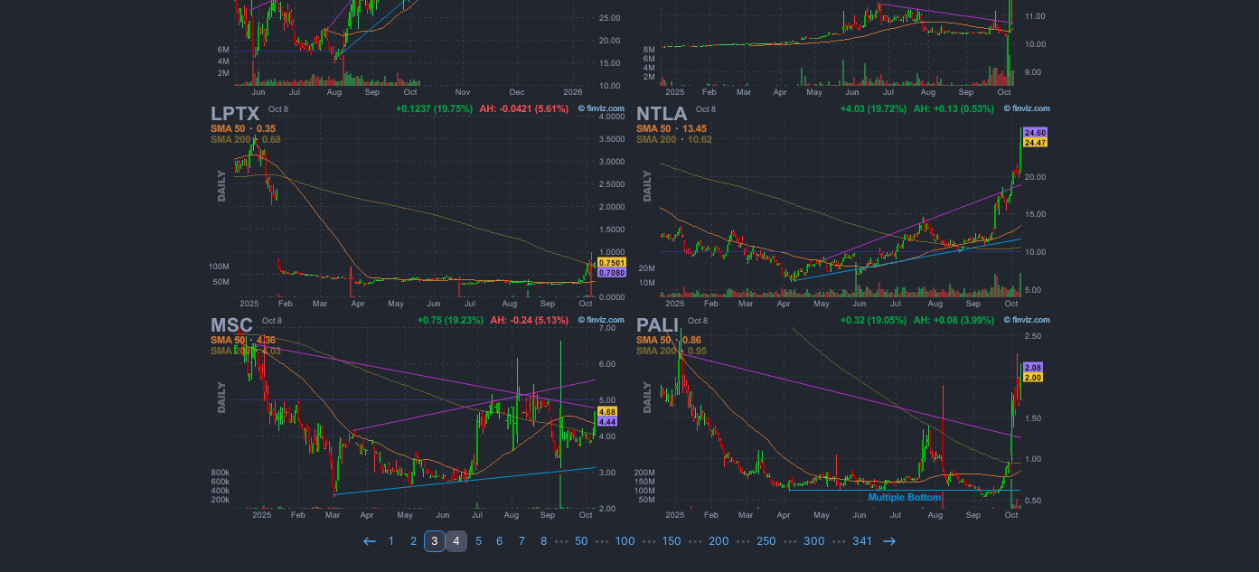
click at [460, 537] on link "4" at bounding box center [457, 542] width 22 height 22
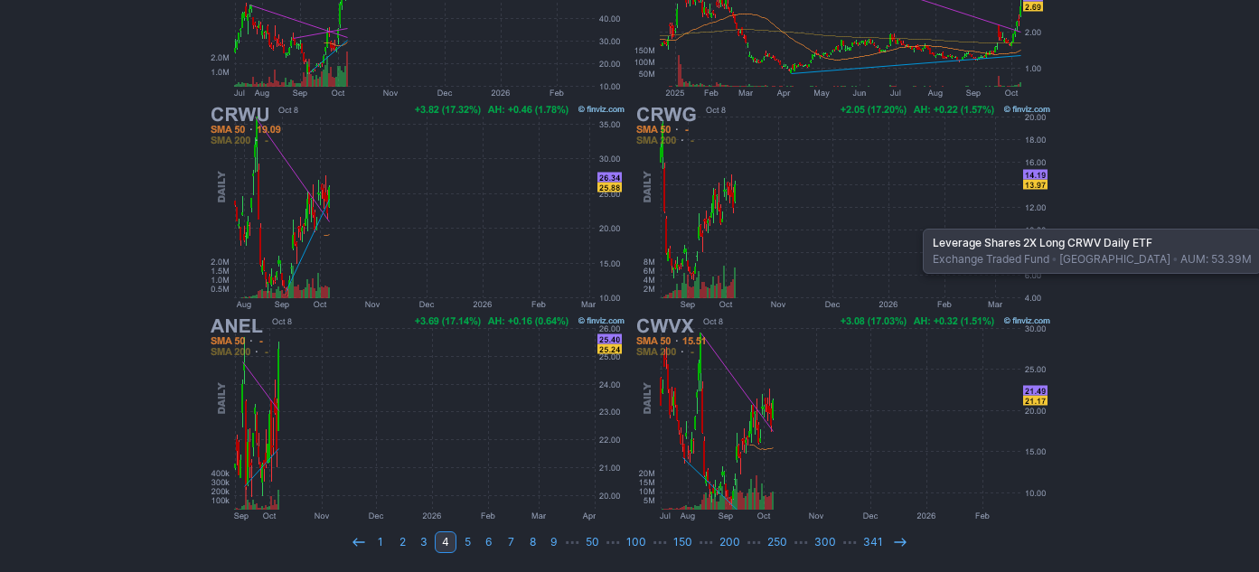
scroll to position [1105, 0]
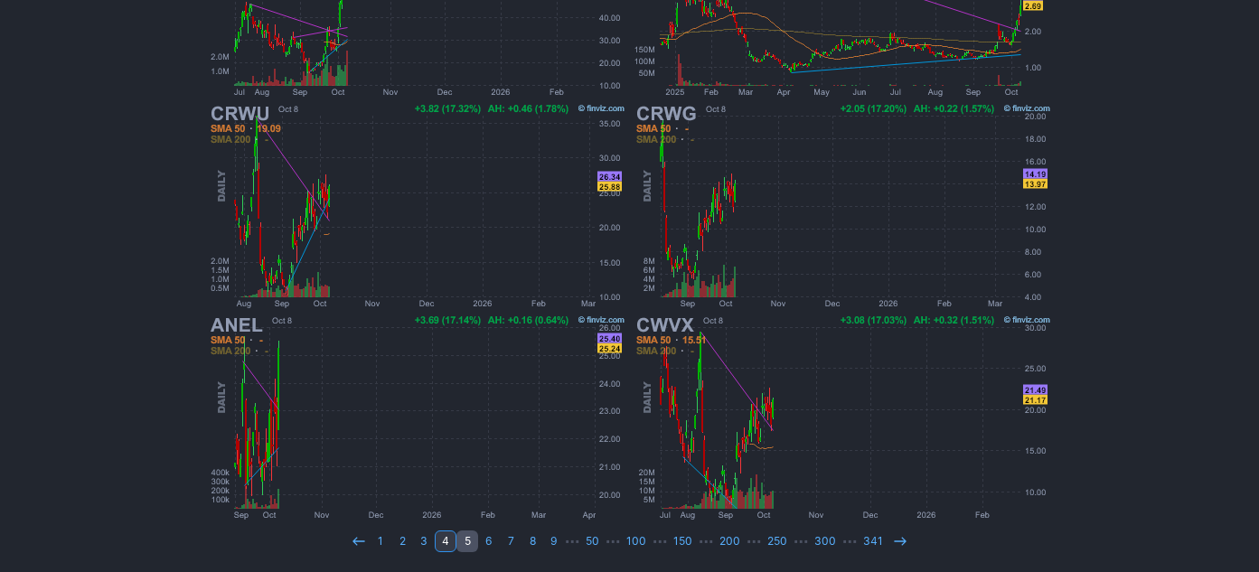
click at [476, 536] on link "5" at bounding box center [468, 542] width 22 height 22
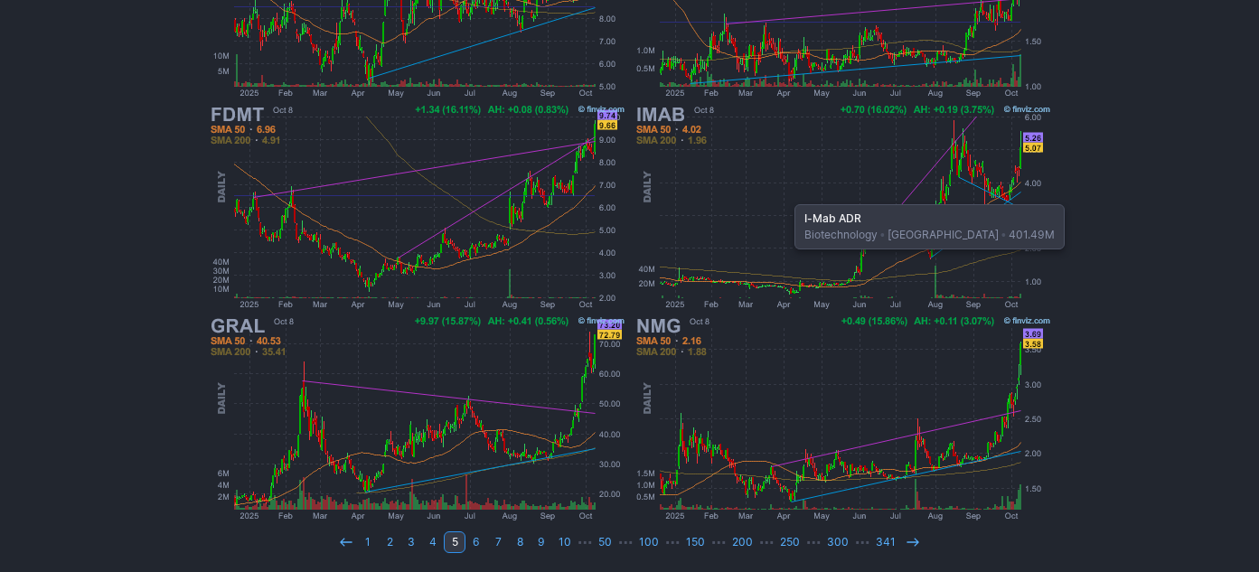
scroll to position [1105, 0]
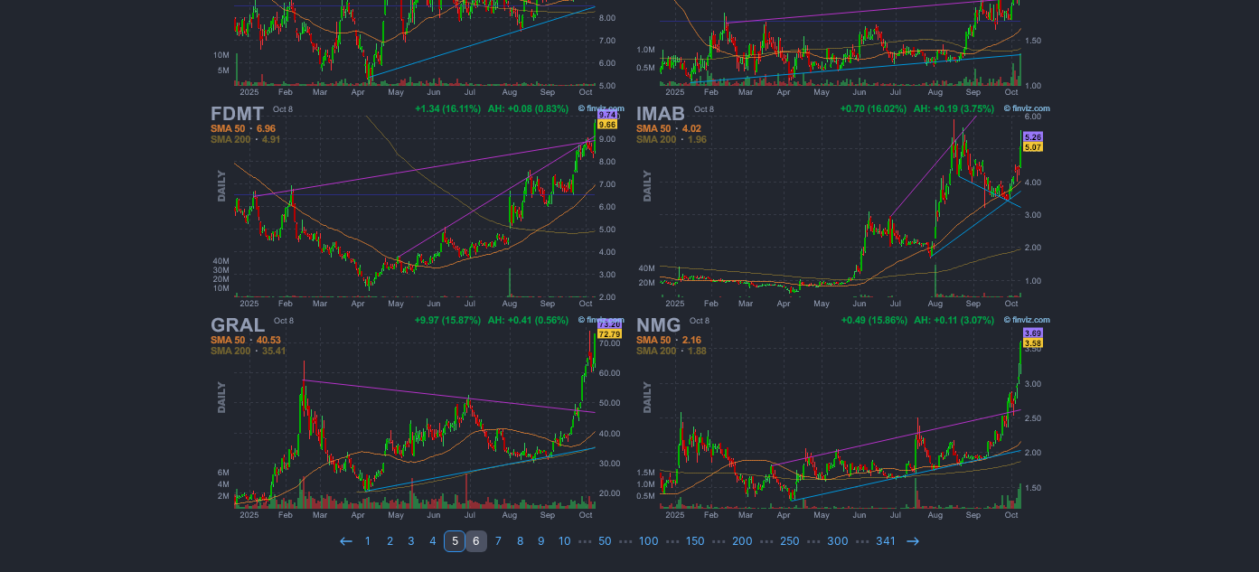
click at [487, 543] on link "6" at bounding box center [477, 542] width 22 height 22
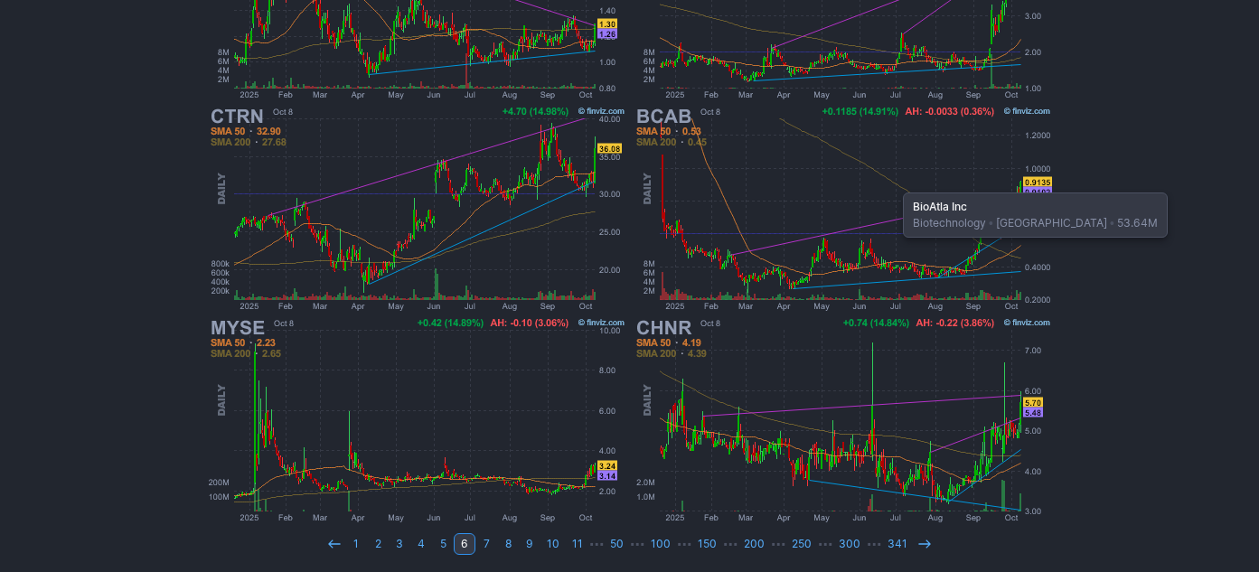
scroll to position [1105, 0]
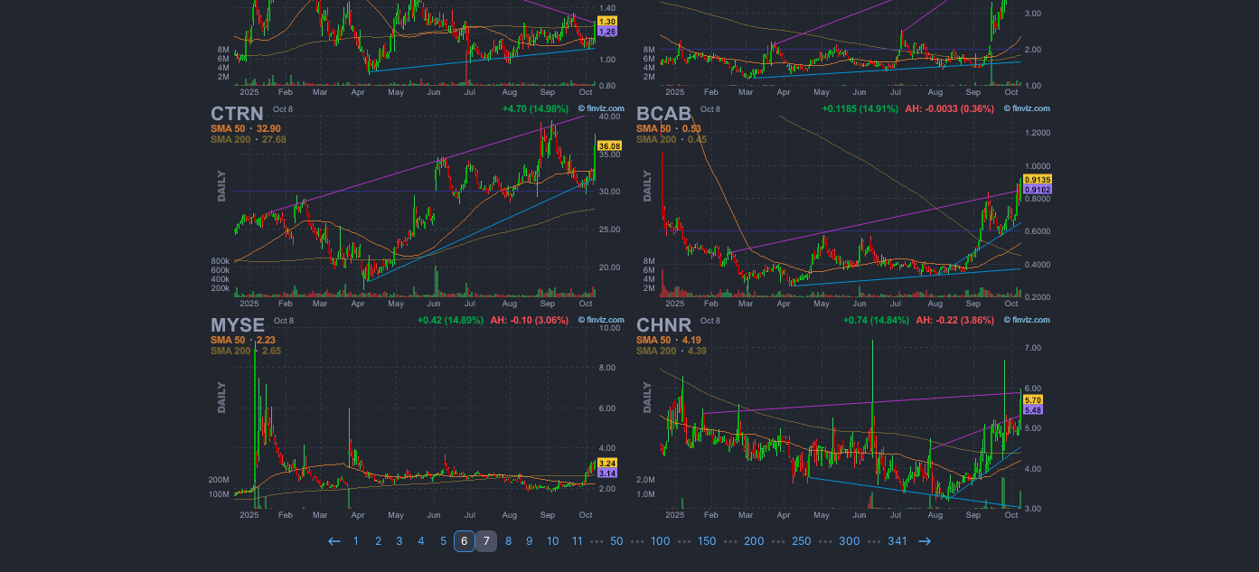
click at [497, 538] on link "7" at bounding box center [487, 542] width 22 height 22
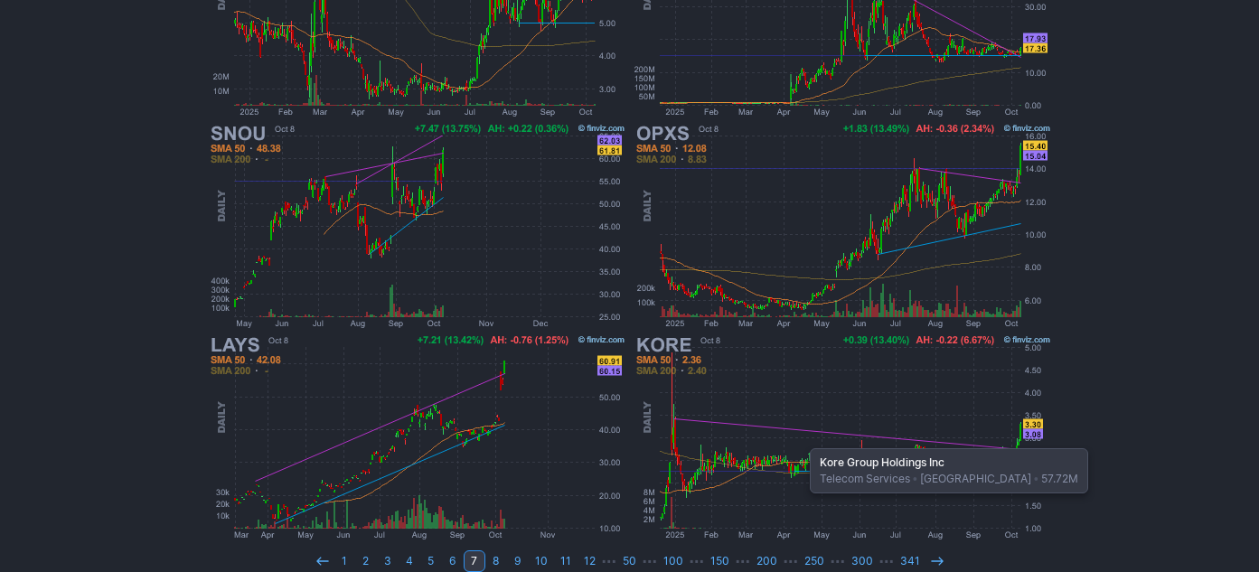
scroll to position [1105, 0]
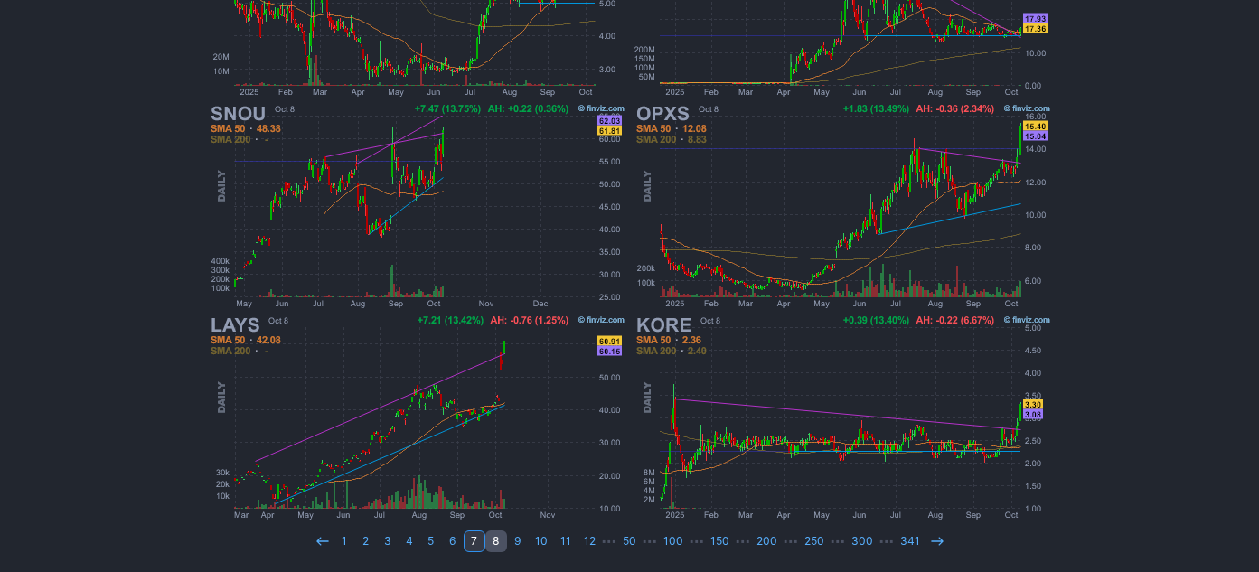
click at [504, 544] on link "8" at bounding box center [496, 542] width 22 height 22
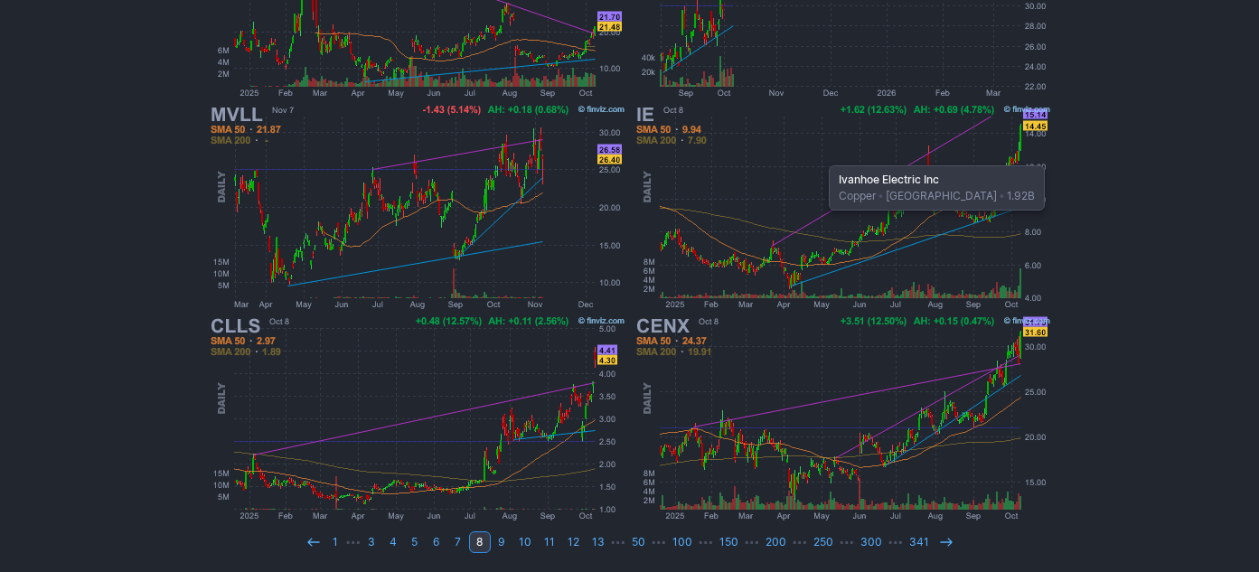
scroll to position [1105, 0]
click at [511, 541] on link "9" at bounding box center [502, 542] width 22 height 22
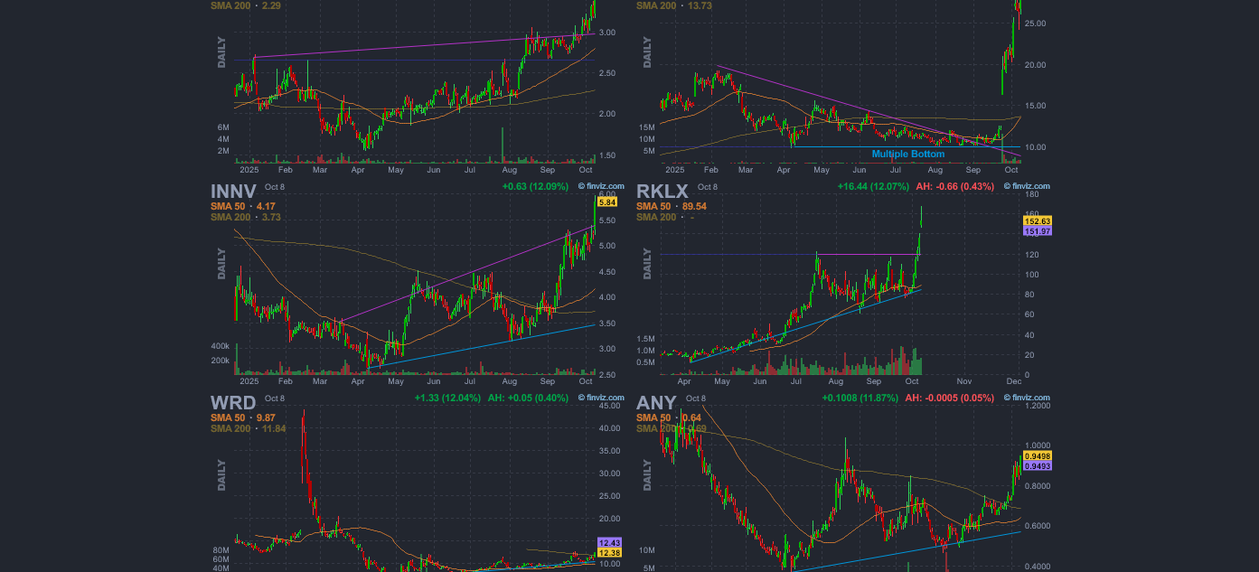
scroll to position [542, 0]
